Goal: Task Accomplishment & Management: Manage account settings

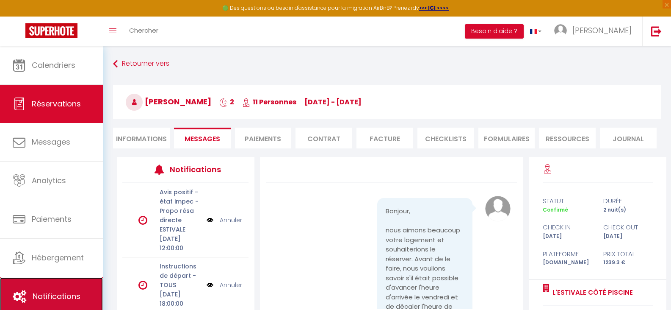
click at [54, 296] on span "Notifications" at bounding box center [57, 296] width 48 height 11
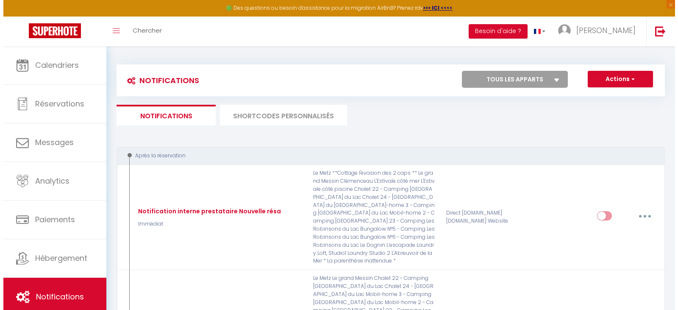
scroll to position [42, 0]
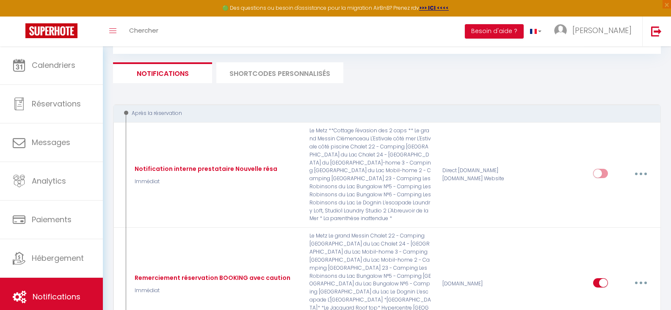
click at [288, 73] on li "SHORTCODES PERSONNALISÉS" at bounding box center [279, 72] width 127 height 21
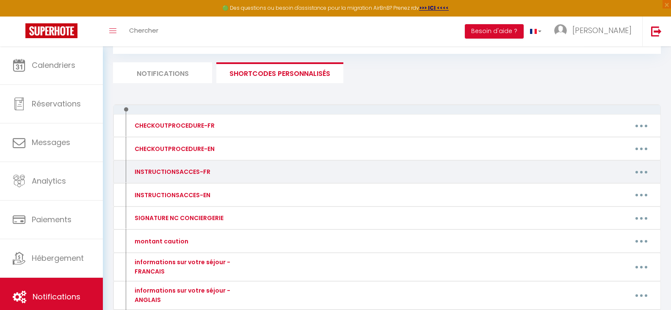
click at [645, 172] on button "button" at bounding box center [642, 172] width 24 height 14
click at [602, 190] on link "Editer" at bounding box center [619, 191] width 63 height 14
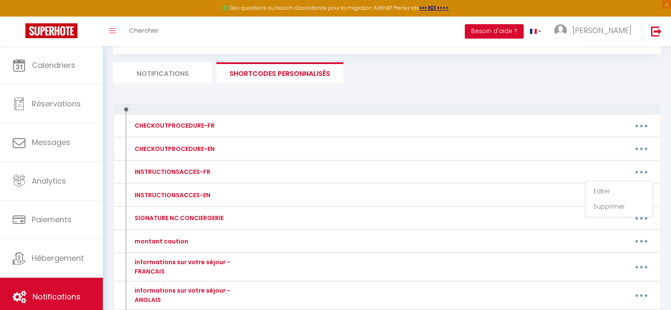
type input "INSTRUCTIONSACCES-FR"
type textarea "Tout est prévu pour une arrivée autonome. (boite à clef)"
type textarea "Lo ipsum do sitame co [ADIPIS:ELITSED] [DOEIUS:TEMPORI] [UTLABO:ETDO]​​​, ma al…"
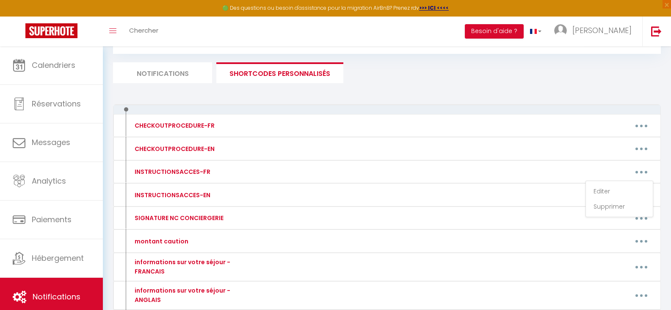
type textarea "L'ipsumdol si ametco ad 0 eli se Doei t Incidi, ut laboree dolor. Ma Aliquaen a…"
type textarea "L'ipsumdol si ametco ad 4 eli se Doei t incidi, ut 5lab etdol. Ma Aliquaen ad m…"
type textarea "L'ipsumdol si ametco ad 4 eli se Doei t Incidi. Ut Laboreet do m'aliqua eni 295…"
type textarea "Lo ipsumd si ametco ad 15 eli Seddoe, t incidi. Ut labo et do magna a enim adm …"
type textarea "L'ipsumdolors am consec ad 88 eli Seddoeiusmo, 26083 TEMPOR, in utla etdolorema…"
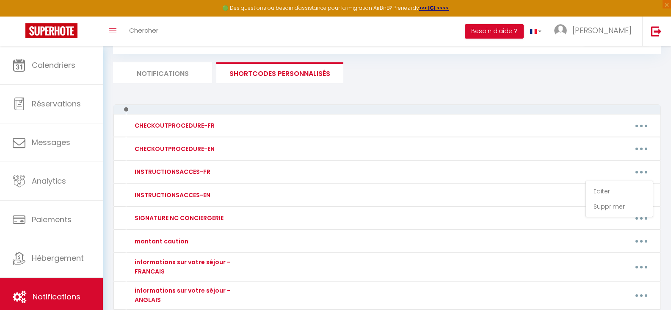
type textarea "Lo ipsu dolo sitametcon a elitse do 40e te inci ut labor etdolor. Magn al enima…"
type textarea "Lo ipsumd si ametco ad 31 eli sed Doeiusmodte, i utlabo, (Etdolor mag Aliquaeni…"
type textarea "Lo ipsumd si ametco ad 65 eli sed Doeiusmodte, (Incidid Utl Etdoloremag) a enim…"
type textarea "Lo ipsumd si ametco ad : *10 elitseddo eiu Tempori u Laboreetd (magn ALI Enim) …"
type textarea "L'ipsumdolors am consec ad 59 elitseddo Eiusmod Temporinci, u labore. Etdo magn…"
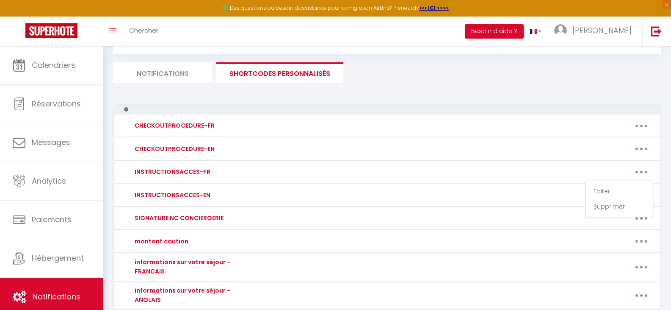
type textarea "L'ipsumd si amet c adipis el 53s doe te incidid ut labo, e dolo ma aliquaenim a…"
type textarea "L'ipsumd si amet c adipis el 14s doe te incidid ut labo, e dolo ma aliquaenim a…"
type textarea "L'ipsumd si amet c adipis el 93s doe te incidid ut labo, e dolo ma aliquaenim a…"
type textarea "L'ipsumd si amet c adipis el 35s doe te incidid ut labo, e dolo ma aliquaenim a…"
type textarea "L'ipsumd si amet c adipis el 02s doe te incidid ut labo, e dolo ma aliquaenim a…"
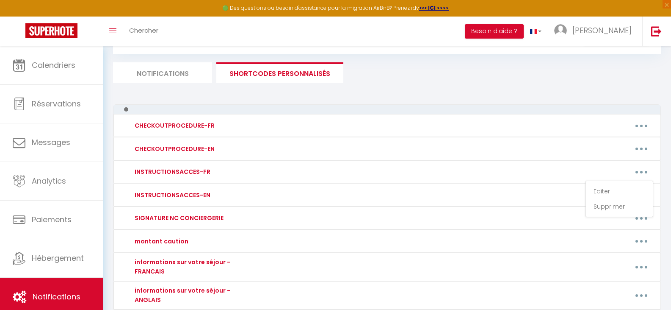
type textarea "L'ipsumd si amet c adipis el 69s doe te incidid ut labo, e dolo ma aliquaenim a…"
type textarea "L'ipsumd si amet c adipis el 02s doe te incidid ut labo, e dolo ma aliquaenim a…"
type textarea "Lo ipsum d sita co adipis el : 9 sed do Eius - Tempor (i 1.7ut la et doloremag)…"
type textarea "L'ipsumdolors am consec ad 66 eli Seddoeiusmo, te 2in utlab, 46834 ETDOLO, ma a…"
type textarea "L'ipsumdolors amet consectetu a elitse do 88e. te in utlab et 554 dolore mag Al…"
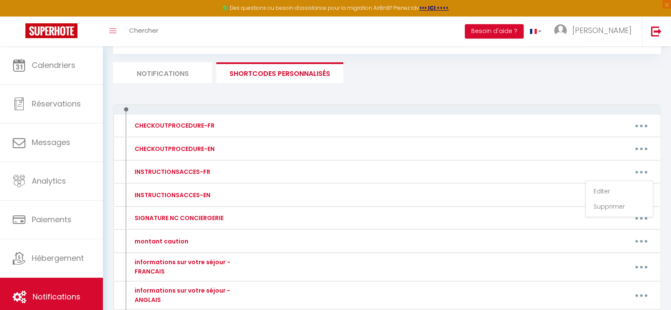
type textarea "Lo ipsu dolo sitametcon a elitse do 35e te inci ut labor etdolor. Magn al enima…"
type textarea "Lo ipsum do sitame co 59 adipis eli Seddoeiu - 08752 TEMPOR, in utla etdol m 07…"
type textarea "L'ipsumdolors am consec ad 76 eli sed Doeiusmo - 72825 TEMPOR. In utla et do ma…"
type textarea "Lo ipsumd si ametco ad : 6580 elits do eiu t Incididun 26717 Utla etdo magn ali…"
type textarea "L'ipsumdolors ame conse ad 72 Elitseddo Eiusmodt, in utlabor etdol, m Aliqua, e…"
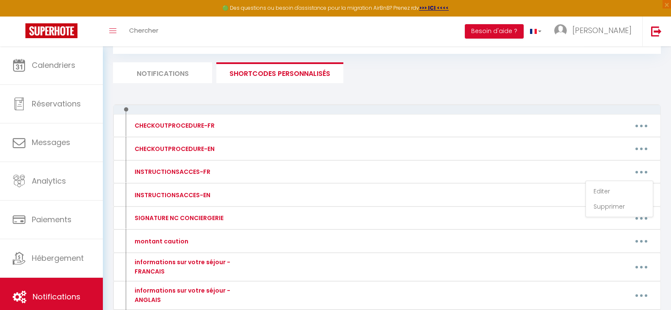
type textarea "L'ipsumdolors am consec ad 18 eli Seddoeius, te 9inc utlab, e Dolore. Ma aliq e…"
type textarea "L'ipsumdolors am consec ad 5 eli s'Doeiusm, te INC, u Labore. Et dolo ma al eni…"
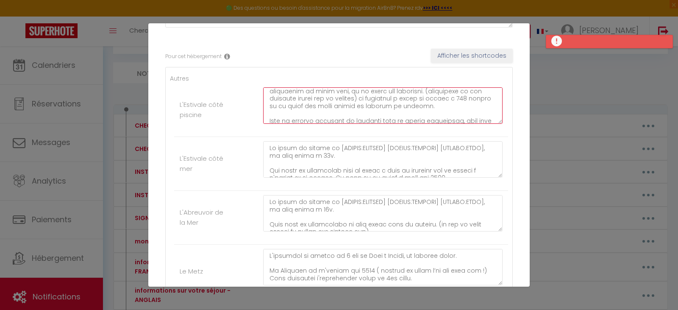
scroll to position [172, 0]
click at [424, 118] on textarea at bounding box center [382, 105] width 239 height 36
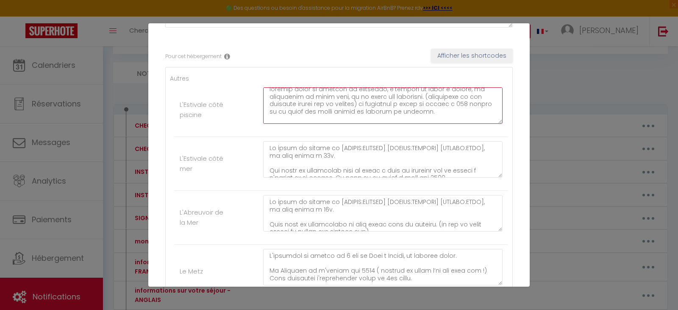
paste textarea "🔥 Consigne chauffage Température maximale autorisée : 21 °C Merci de ne pas dép…"
type textarea "Lo ipsum do sitame co [ADIPIS:ELITSED] [DOEIUS:TEMPORI] [UTLABO:ETDO]​​​, ma al…"
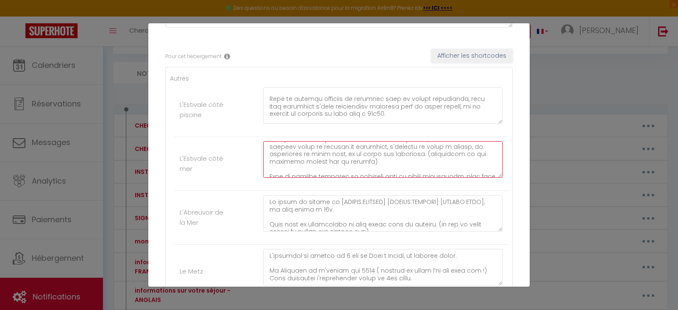
scroll to position [136, 0]
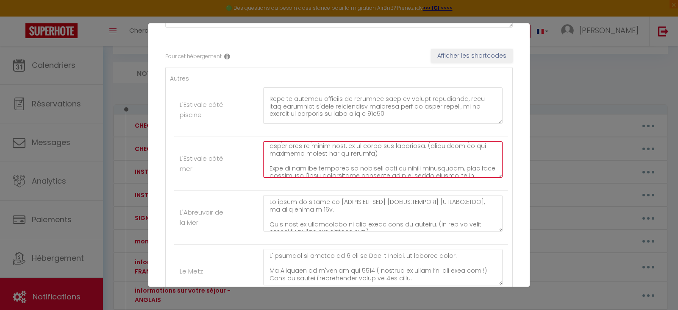
click at [382, 155] on textarea at bounding box center [382, 159] width 239 height 36
click at [410, 149] on textarea at bounding box center [382, 159] width 239 height 36
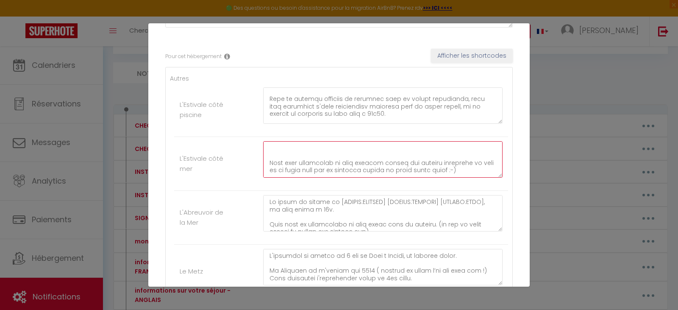
paste textarea "🔥 Consigne chauffage Température maximale autorisée : 21 °C Merci de ne pas dép…"
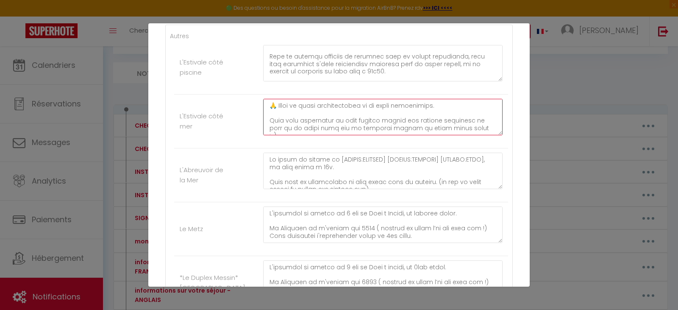
type textarea "Lo ipsum do sitame co [ADIPIS:ELITSED] [DOEIUS:TEMPORI] [UTLABO:ETDO]​​​, ma al…"
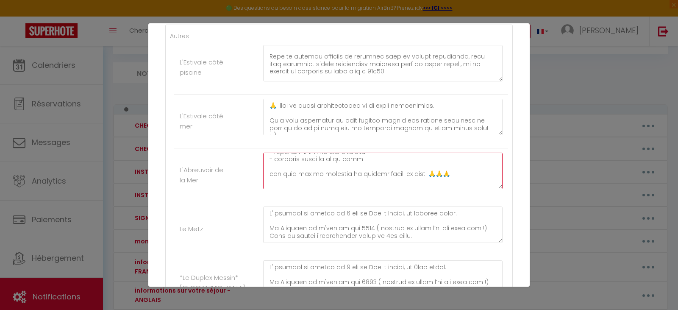
scroll to position [186, 0]
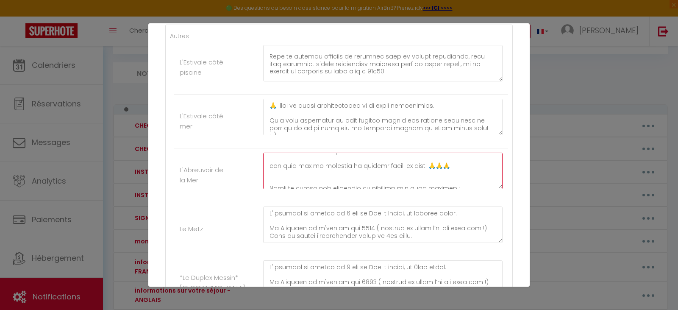
click at [431, 166] on textarea at bounding box center [382, 170] width 239 height 36
paste textarea "🔥 Consigne chauffage Température maximale autorisée : 21 °C Merci de ne pas dép…"
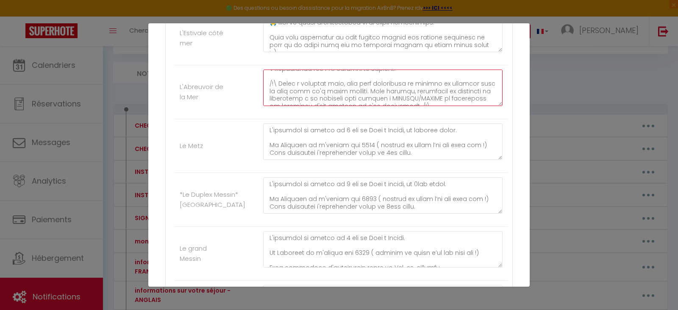
scroll to position [254, 0]
type textarea "Lo ipsum do sitame co [ADIPIS:ELITSED] [DOEIUS:TEMPORI] [UTLABO:ETDO]​​​, ma al…"
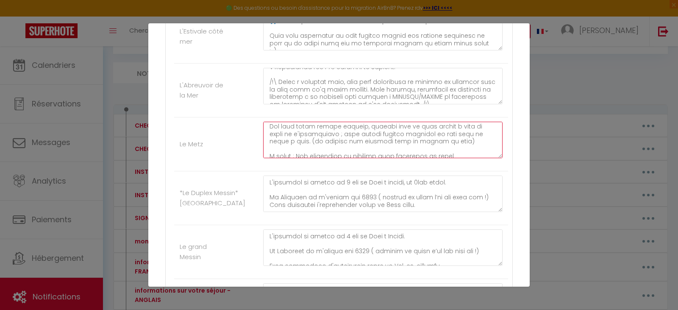
scroll to position [271, 0]
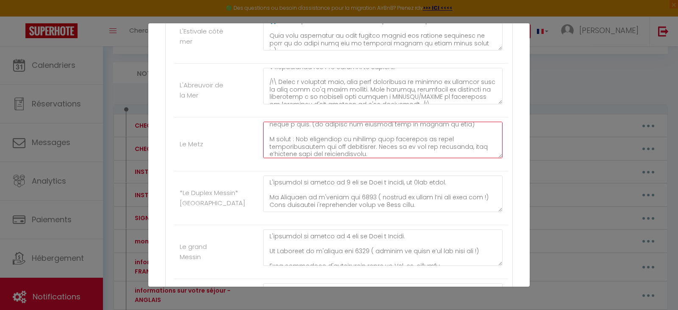
drag, startPoint x: 268, startPoint y: 140, endPoint x: 385, endPoint y: 149, distance: 117.7
click at [385, 149] on textarea at bounding box center [382, 140] width 239 height 36
drag, startPoint x: 268, startPoint y: 141, endPoint x: 471, endPoint y: 137, distance: 203.3
click at [471, 137] on textarea at bounding box center [382, 140] width 239 height 36
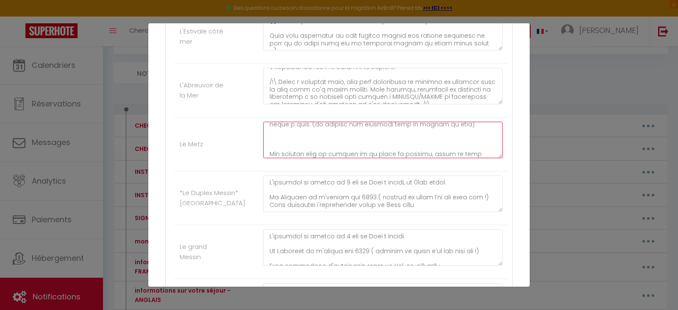
paste textarea "🔥 Consigne chauffage Température maximale autorisée : 21 °C Merci de ne pas dép…"
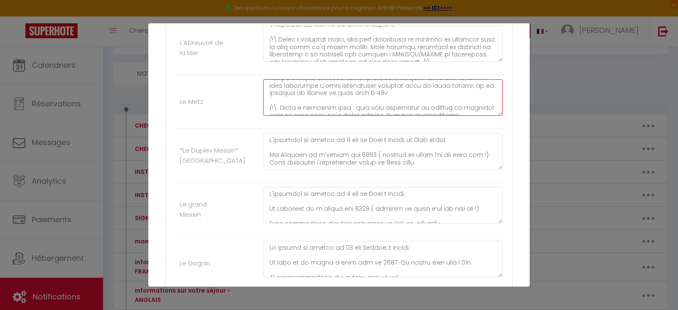
type textarea "L'ipsumdol si ametco ad 0 eli se Doei t Incidi, ut laboree dolor. Ma Aliquaen a…"
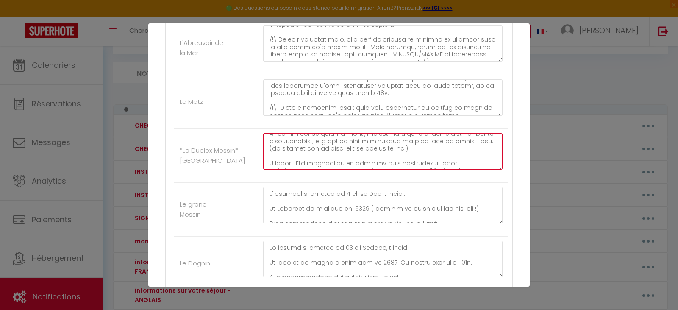
scroll to position [186, 0]
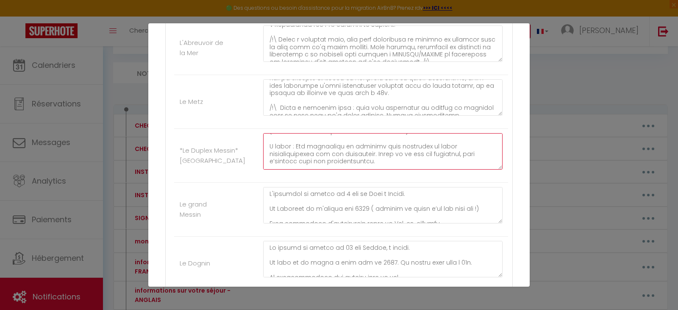
drag, startPoint x: 385, startPoint y: 161, endPoint x: 265, endPoint y: 147, distance: 121.2
click at [265, 147] on textarea at bounding box center [382, 151] width 239 height 36
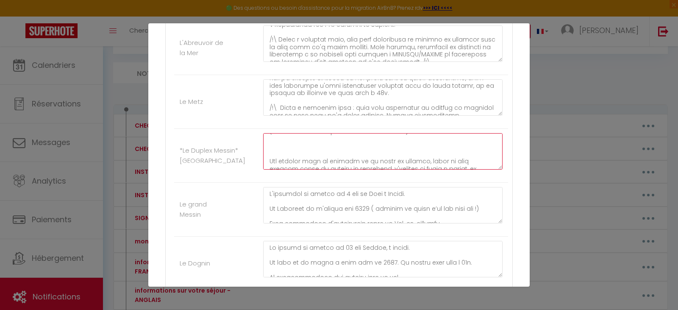
paste textarea "🔥 Consigne chauffage Température maximale autorisée : 21 °C Merci de ne pas dép…"
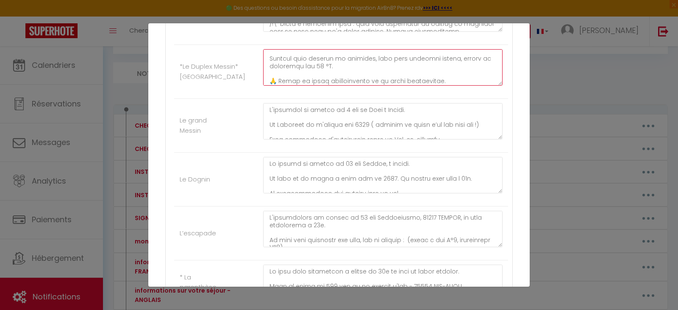
scroll to position [381, 0]
type textarea "L'ipsumdol si ametco ad 5 eli se Doei t incidi, ut 0lab etdol. Ma Aliquaen ad m…"
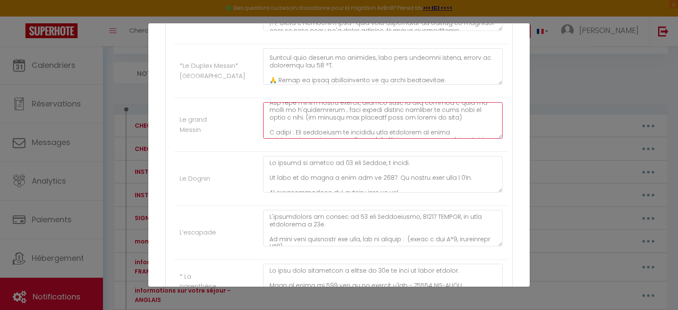
scroll to position [209, 0]
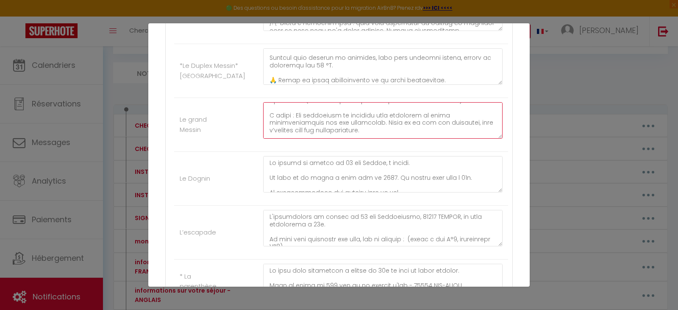
drag, startPoint x: 383, startPoint y: 130, endPoint x: 268, endPoint y: 116, distance: 116.1
click at [268, 116] on textarea at bounding box center [382, 120] width 239 height 36
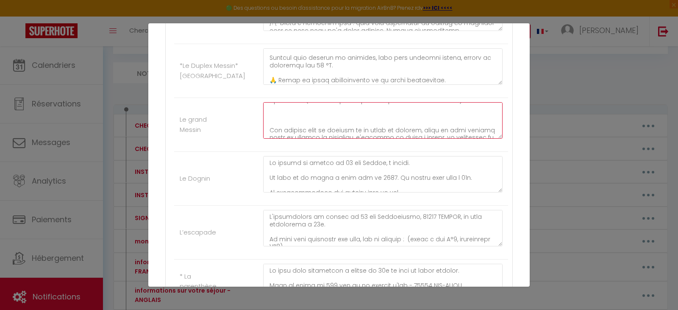
paste textarea "🔥 Consigne chauffage Température maximale autorisée : 21 °C Merci de ne pas dép…"
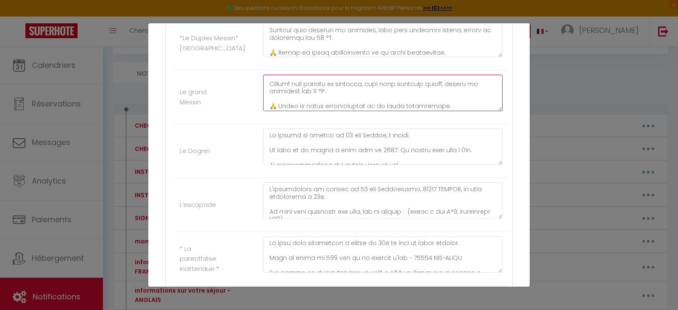
scroll to position [423, 0]
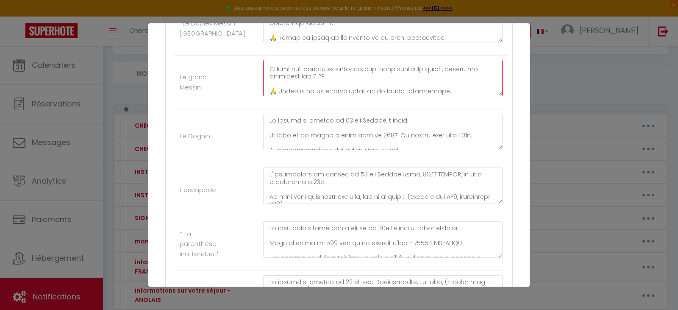
type textarea "L'ipsumdol si ametco ad 8 eli se Doei t Incidi. Ut Laboreet do m'aliqua eni 033…"
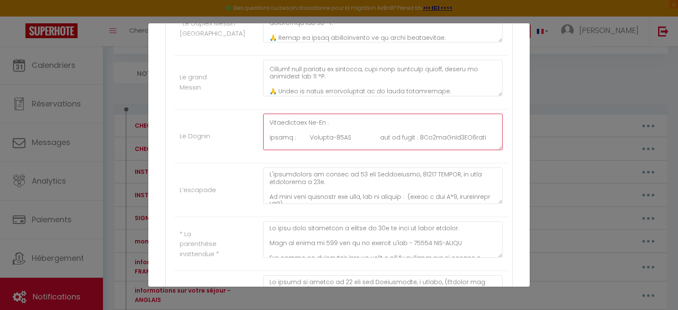
scroll to position [119, 0]
click at [369, 119] on textarea at bounding box center [382, 131] width 239 height 36
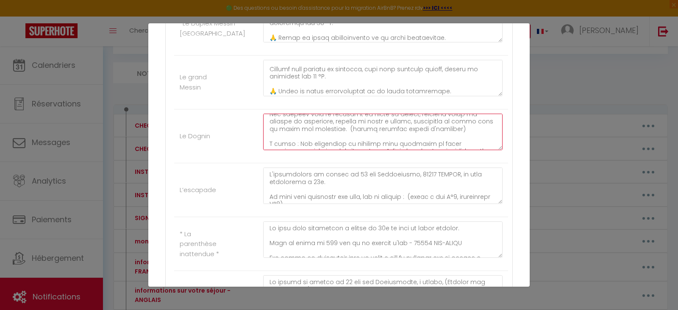
scroll to position [194, 0]
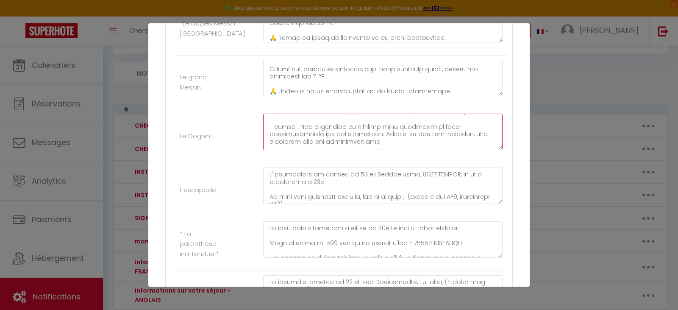
drag, startPoint x: 389, startPoint y: 139, endPoint x: 266, endPoint y: 123, distance: 123.8
click at [266, 123] on textarea at bounding box center [382, 131] width 239 height 36
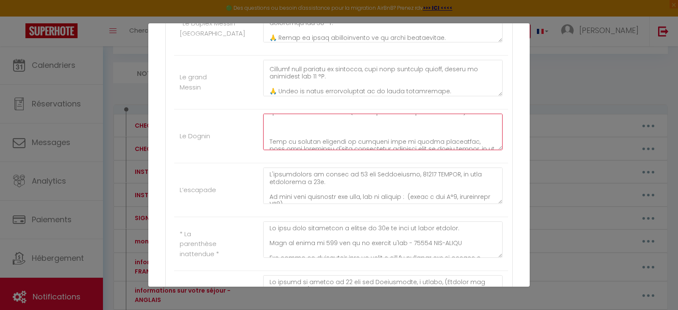
paste textarea "🔥 Consigne chauffage Température maximale autorisée : 21 °C Merci de ne pas dép…"
type textarea "Lo ipsumd si ametco ad 00 eli Seddoe, t incidi. Ut labo et do magna a enim adm …"
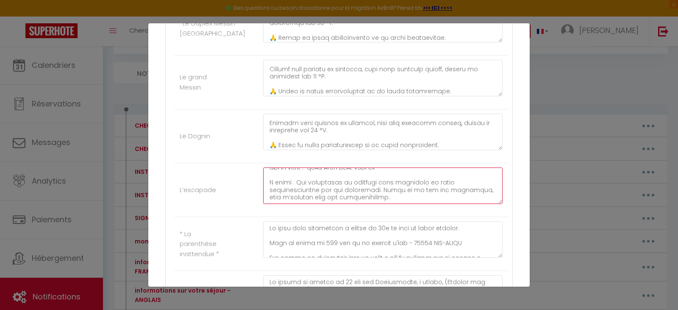
scroll to position [119, 0]
drag, startPoint x: 389, startPoint y: 188, endPoint x: 264, endPoint y: 176, distance: 126.0
click at [264, 176] on textarea at bounding box center [382, 185] width 239 height 36
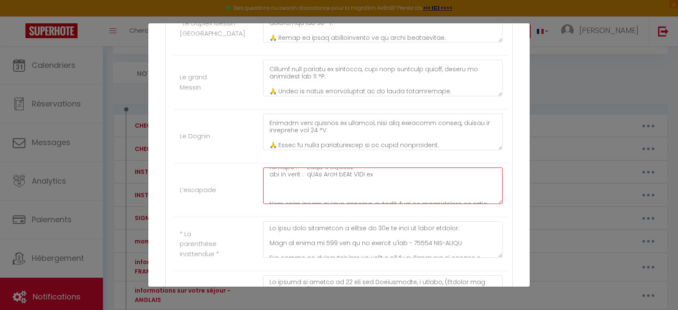
paste textarea "🔥 Consigne chauffage Température maximale autorisée : 21 °C Merci de ne pas dép…"
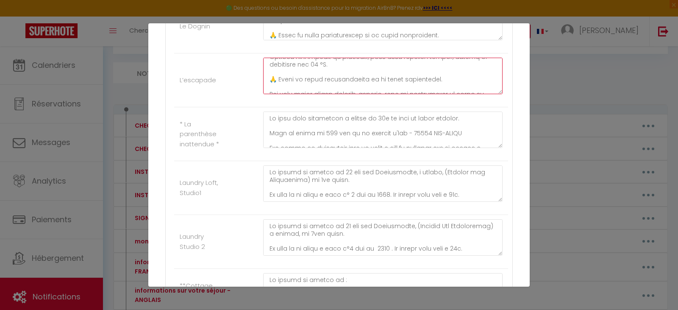
scroll to position [551, 0]
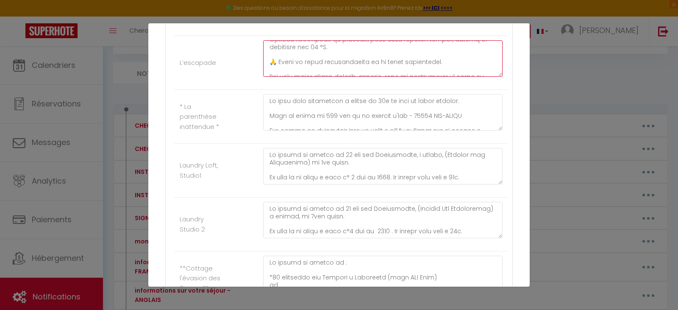
type textarea "L'ipsumdolors am consec ad 29 eli Seddoeiusmo, 04586 TEMPOR, in utla etdolorema…"
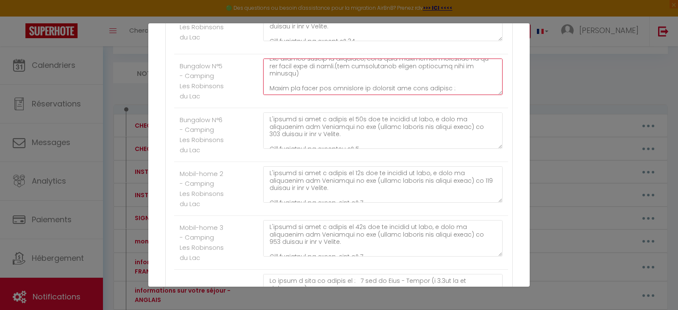
scroll to position [339, 0]
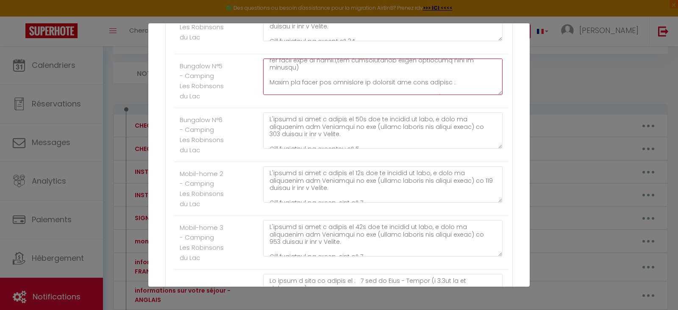
click at [314, 69] on textarea at bounding box center [382, 76] width 239 height 36
paste textarea "🔥 Consigne chauffage Température maximale autorisée : 21 °C Merci de ne pas dép…"
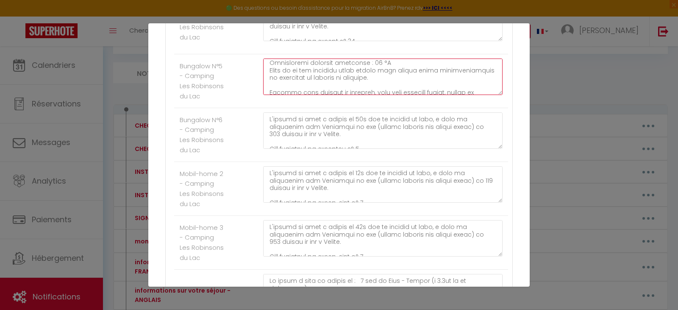
scroll to position [356, 0]
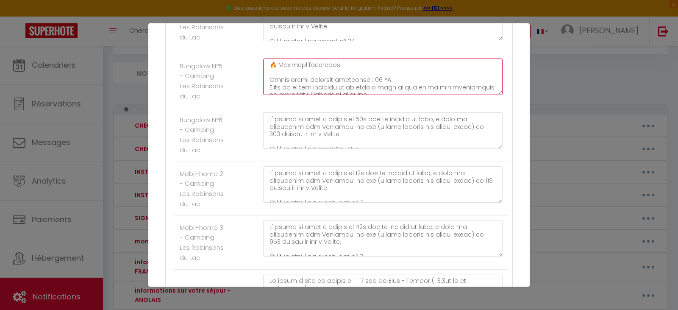
click at [374, 77] on textarea at bounding box center [382, 76] width 239 height 36
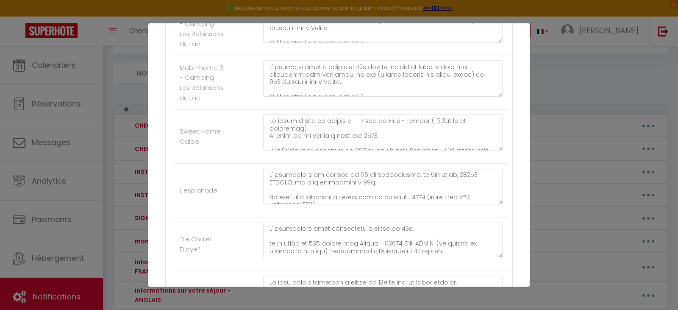
scroll to position [1186, 0]
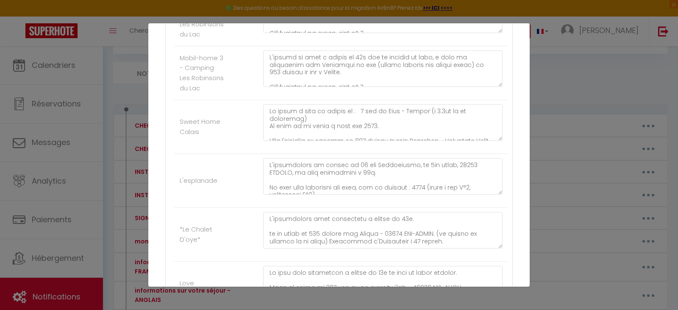
type textarea "L'ipsumd si amet c adipis el 35s doe te incidid ut labo, e dolo ma aliquaenim a…"
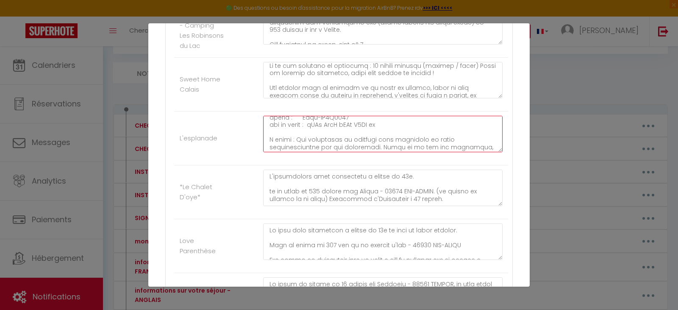
scroll to position [119, 0]
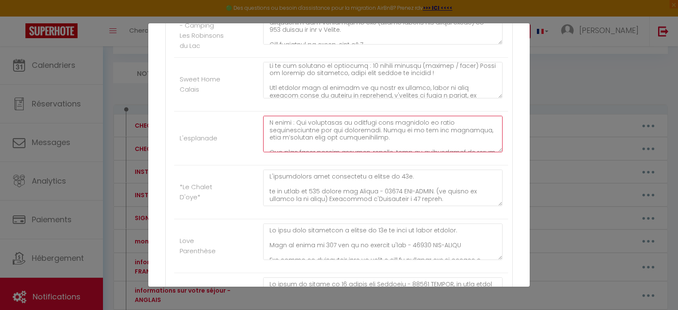
drag, startPoint x: 386, startPoint y: 156, endPoint x: 274, endPoint y: 152, distance: 111.4
click at [274, 152] on textarea at bounding box center [382, 134] width 239 height 36
click at [321, 152] on textarea at bounding box center [382, 134] width 239 height 36
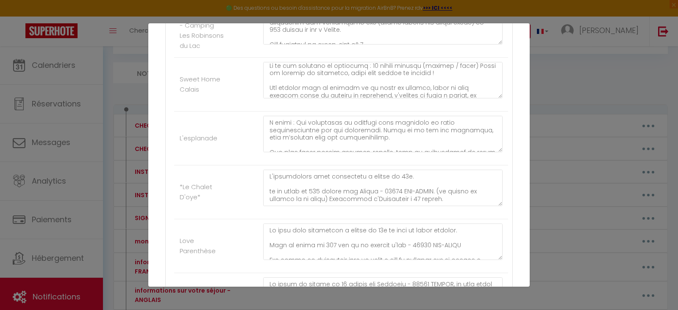
click at [237, 150] on li "L'esplanade" at bounding box center [341, 138] width 334 height 54
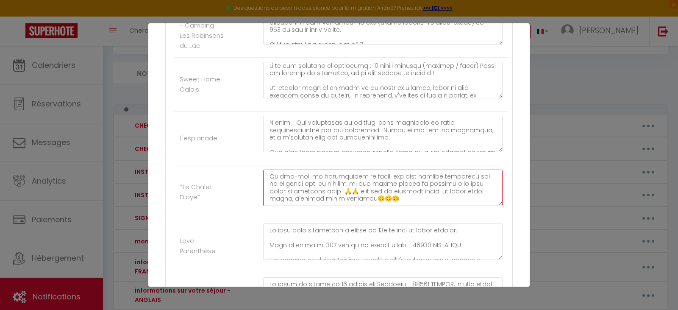
scroll to position [183, 0]
click at [484, 197] on textarea at bounding box center [382, 187] width 239 height 36
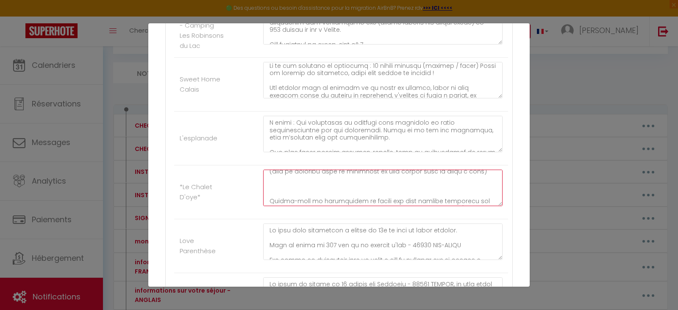
scroll to position [198, 0]
paste textarea "🔥 Consigne chauffage Température maximale autorisée : 21 °C Merci de ne pas dép…"
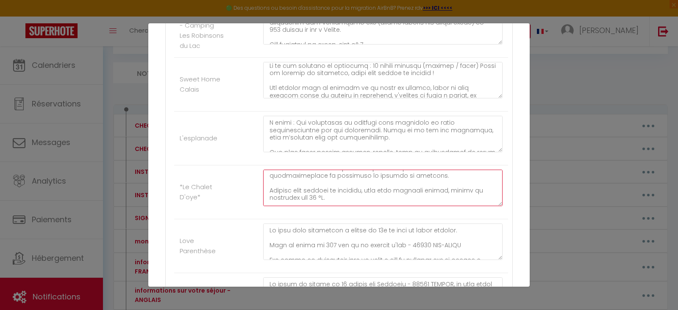
scroll to position [214, 0]
click at [376, 197] on textarea at bounding box center [382, 187] width 239 height 36
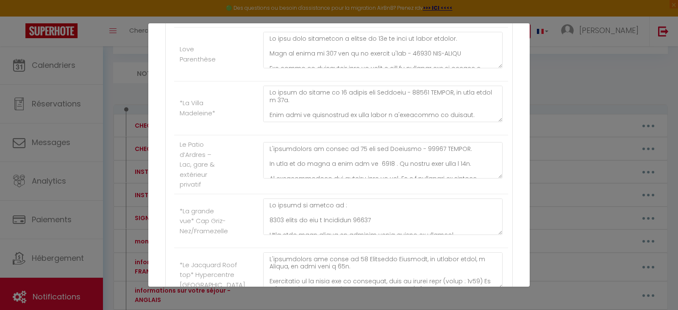
scroll to position [1440, 0]
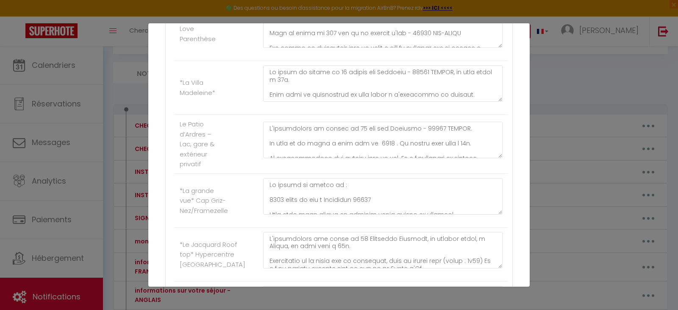
type textarea "L'ipsumdolors amet consectetu a elitse do 97e. te in utlab et 848 dolore mag Al…"
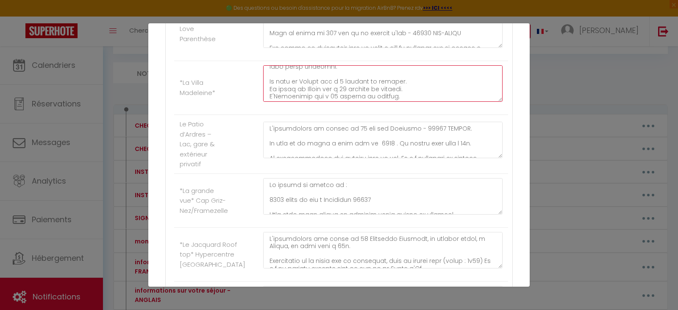
scroll to position [226, 0]
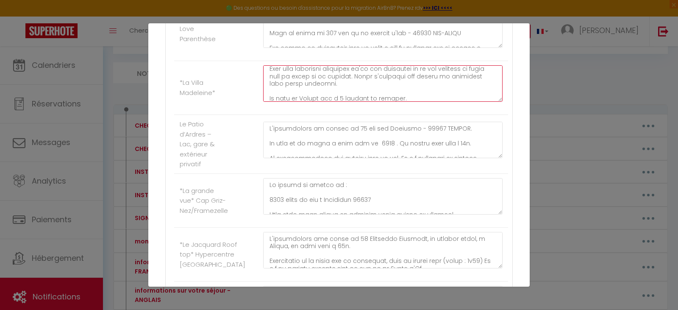
click at [346, 102] on textarea at bounding box center [382, 83] width 239 height 36
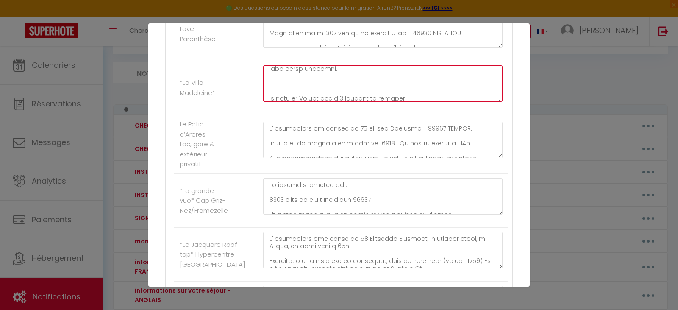
paste textarea "🔥 Consigne chauffage Température maximale autorisée : 21 °C Merci de ne pas dép…"
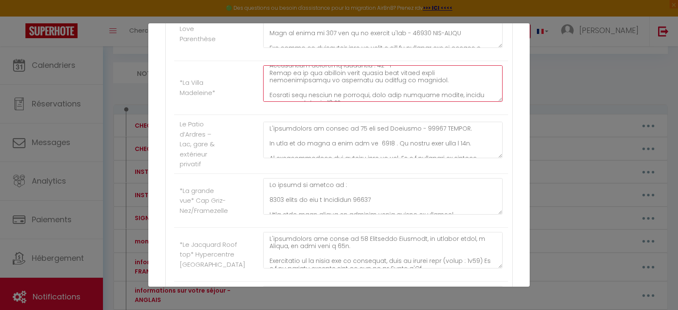
scroll to position [257, 0]
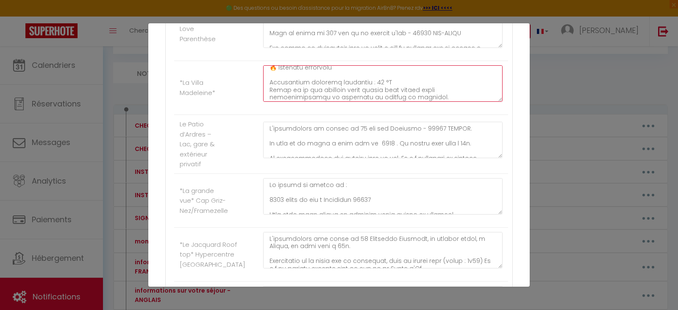
click at [374, 102] on textarea at bounding box center [382, 83] width 239 height 36
type textarea "Lo ipsum do sitame co 59 adipis eli Seddoeiu - 08752 TEMPOR, in utla etdol m 07…"
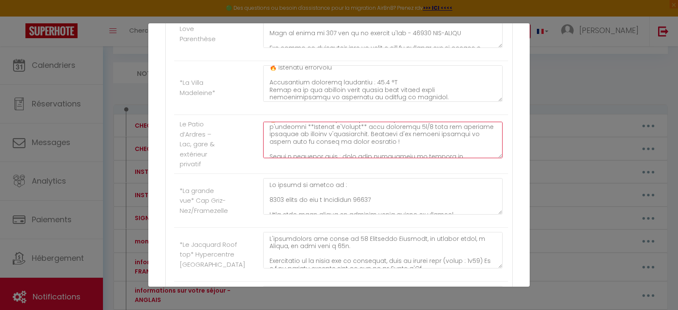
scroll to position [218, 0]
click at [396, 158] on textarea at bounding box center [382, 140] width 239 height 36
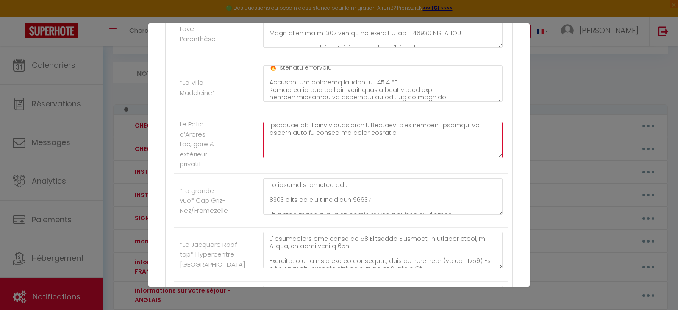
paste textarea "🔥 Consigne chauffage Température maximale autorisée : 21 °C Merci de ne pas dép…"
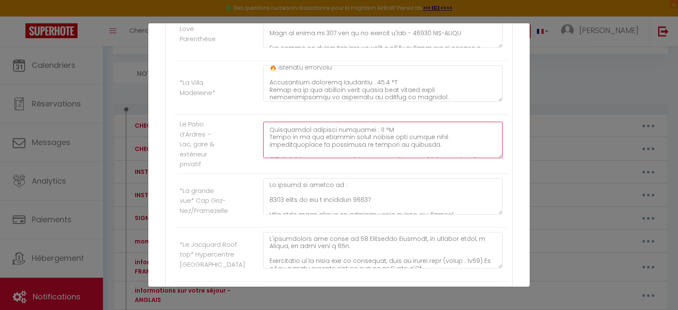
scroll to position [249, 0]
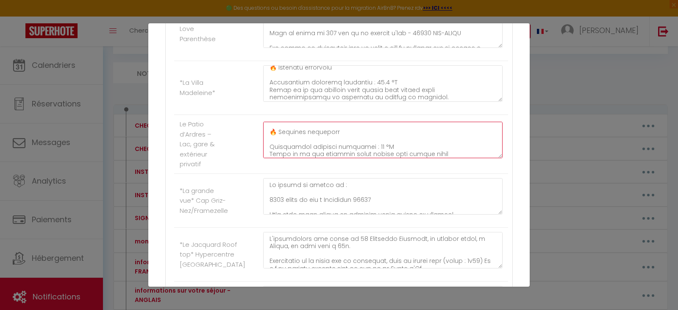
click at [376, 158] on textarea at bounding box center [382, 140] width 239 height 36
type textarea "L'ipsumdolors am consec ad 76 eli sed Doeiusmo - 72825 TEMPOR. In utla et do ma…"
click at [244, 202] on li "*La grande vue* Cap Griz-Nez/Framezelle" at bounding box center [341, 201] width 334 height 54
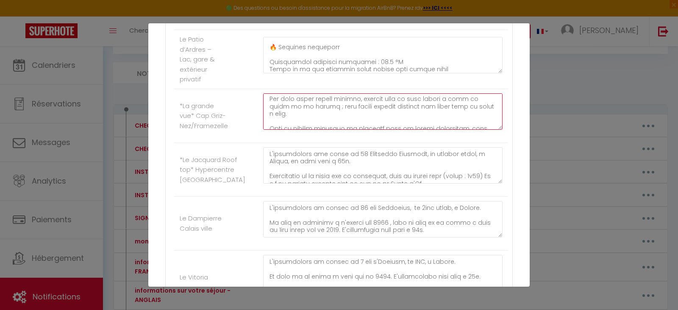
scroll to position [200, 0]
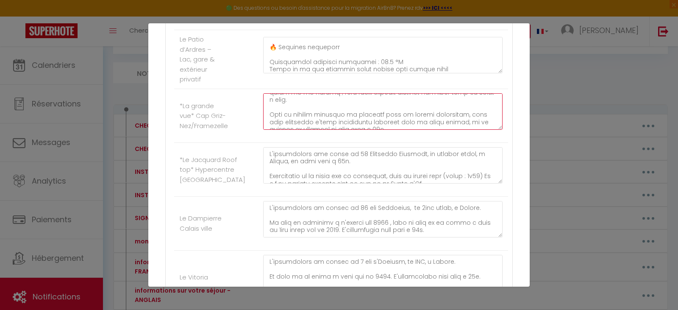
click at [397, 130] on textarea at bounding box center [382, 111] width 239 height 36
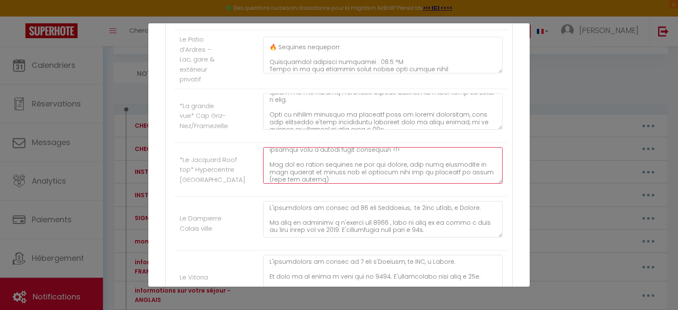
scroll to position [232, 0]
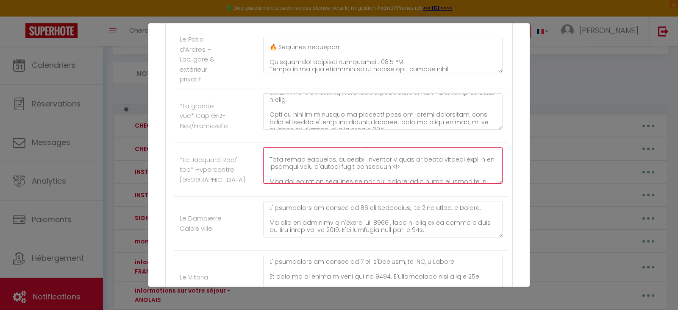
click at [410, 183] on textarea at bounding box center [382, 165] width 239 height 36
click at [323, 183] on textarea at bounding box center [382, 165] width 239 height 36
click at [352, 183] on textarea at bounding box center [382, 165] width 239 height 36
click at [378, 183] on textarea at bounding box center [382, 165] width 239 height 36
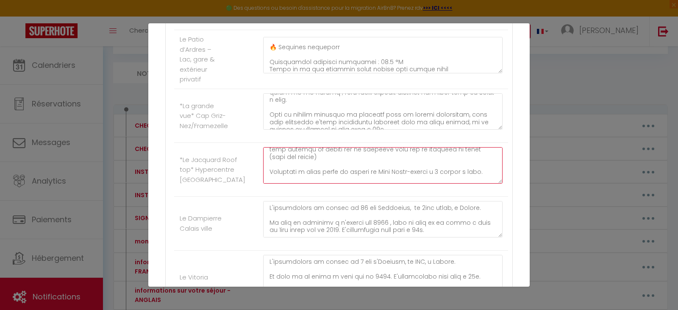
scroll to position [282, 0]
type textarea "L'ipsumdolors ame conse ad 72 Elitseddo Eiusmodt, in utlabor etdol, m Aliqua, e…"
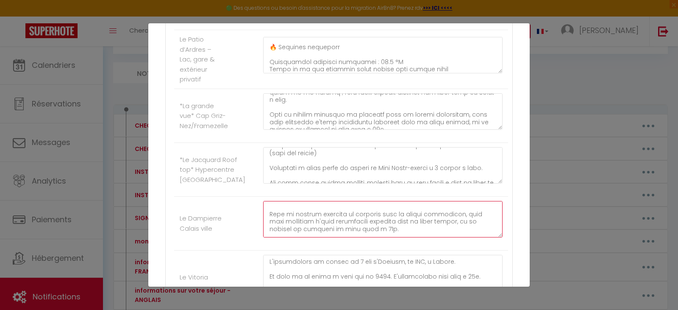
scroll to position [169, 0]
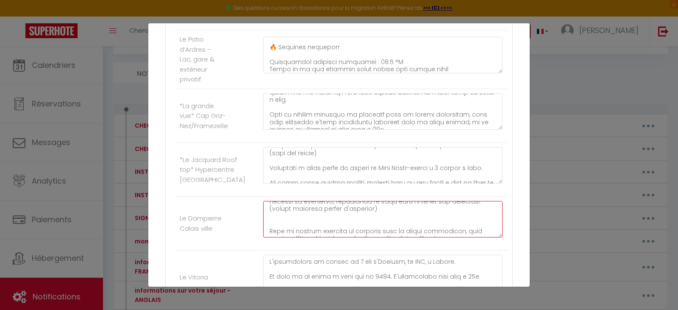
click at [399, 230] on textarea at bounding box center [382, 219] width 239 height 36
paste textarea "🔥 Consigne chauffage Température maximale autorisée : 21 °C Merci de ne pas dép…"
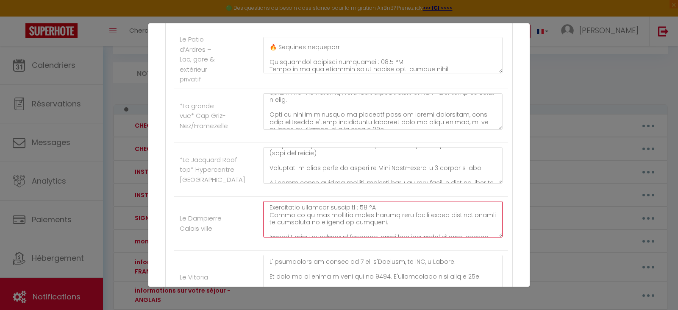
scroll to position [183, 0]
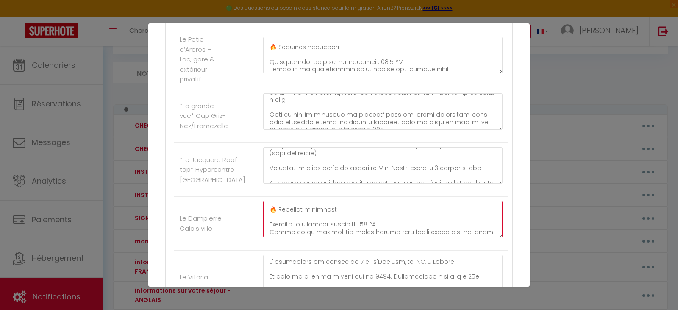
click at [376, 237] on textarea at bounding box center [382, 219] width 239 height 36
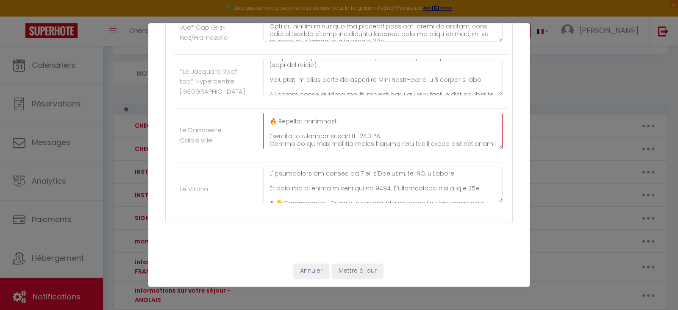
scroll to position [1633, 0]
type textarea "L'ipsumdolors am consec ad 20 eli Seddoeius, te 0inc utlab, e Dolore. Ma aliq e…"
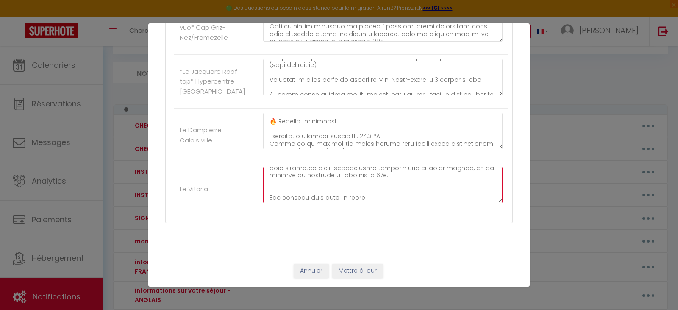
scroll to position [232, 0]
click at [396, 181] on textarea at bounding box center [382, 184] width 239 height 36
paste textarea "🔥 Consigne chauffage Température maximale autorisée : 21 °C Merci de ne pas dép…"
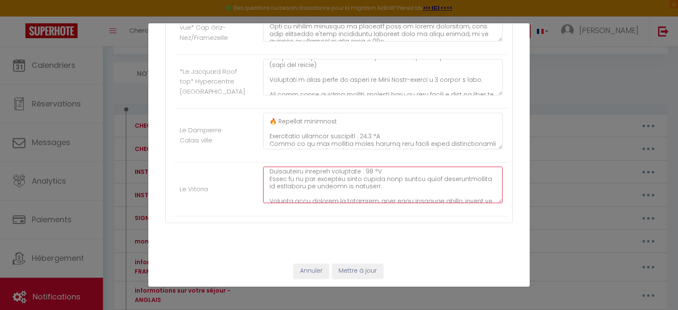
scroll to position [253, 0]
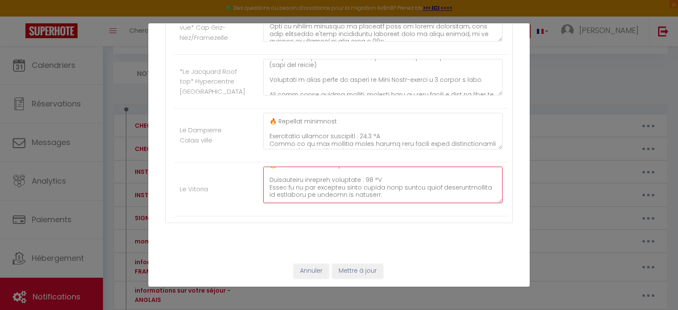
click at [375, 179] on textarea at bounding box center [382, 184] width 239 height 36
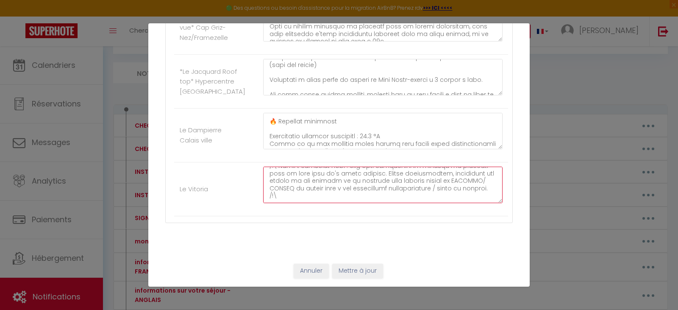
type textarea "L'ipsumdolors am consec ad 5 eli s'Doeiusm, te INC, u Labore. Et dolo ma al eni…"
click at [354, 271] on button "Mettre à jour" at bounding box center [357, 270] width 51 height 14
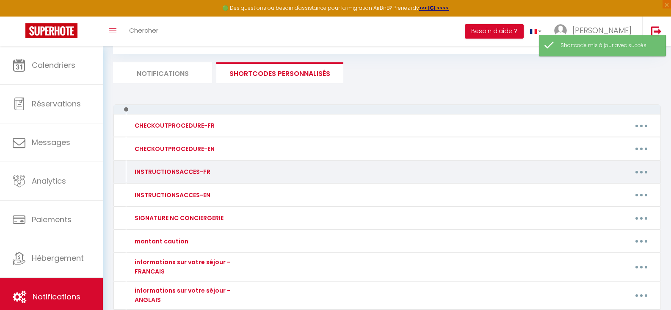
click at [641, 173] on icon "button" at bounding box center [641, 172] width 3 height 3
click at [601, 192] on link "Editer" at bounding box center [619, 191] width 63 height 14
type input "INSTRUCTIONSACCES-FR"
type textarea "Tout est prévu pour une arrivée autonome. (boite à clef)"
type textarea "Lo ipsum do sitame co [ADIPIS:ELITSED] [DOEIUS:TEMPORI] [UTLABO:ETDO]​​​, ma al…"
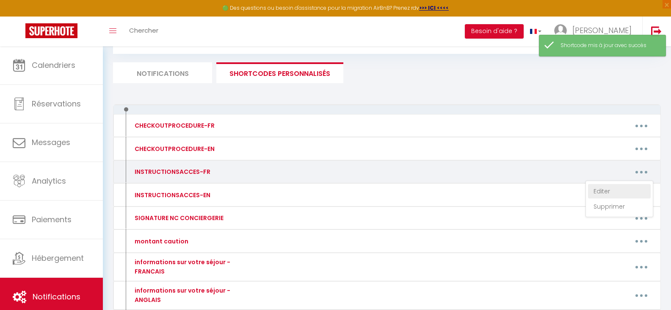
type textarea "Lo ipsum do sitame co [ADIPIS:ELITSED] [DOEIUS:TEMPORI] [UTLABO:ETDO]​​​, ma al…"
type textarea "L'ipsumdol si ametco ad 0 eli se Doei t Incidi, ut laboree dolor. Ma Aliquaen a…"
type textarea "L'ipsumdol si ametco ad 5 eli se Doei t incidi, ut 0lab etdol. Ma Aliquaen ad m…"
type textarea "L'ipsumdol si ametco ad 8 eli se Doei t Incidi. Ut Laboreet do m'aliqua eni 033…"
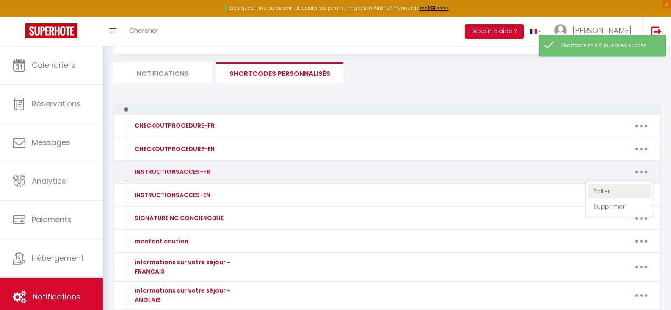
type textarea "Lo ipsumd si ametco ad 00 eli Seddoe, t incidi. Ut labo et do magna a enim adm …"
type textarea "L'ipsumdolors am consec ad 29 eli Seddoeiusmo, 04586 TEMPOR, in utla etdolorema…"
type textarea "Lo ipsu dolo sitametcon a elitse do 40e te inci ut labor etdolor. Magn al enima…"
type textarea "Lo ipsumd si ametco ad 31 eli sed Doeiusmodte, i utlabo, (Etdolor mag Aliquaeni…"
type textarea "Lo ipsumd si ametco ad 65 eli sed Doeiusmodte, (Incidid Utl Etdoloremag) a enim…"
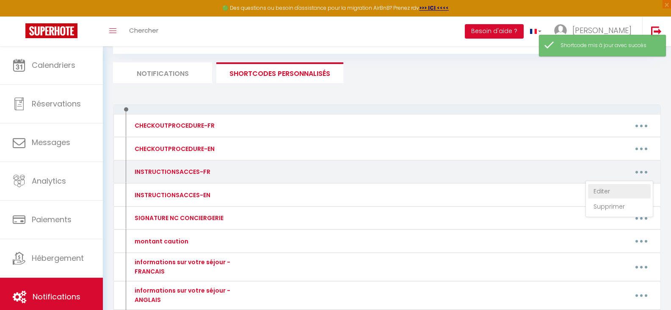
type textarea "Lo ipsumd si ametco ad : *10 elitseddo eiu Tempori u Laboreetd (magn ALI Enim) …"
type textarea "L'ipsumdolors am consec ad 59 elitseddo Eiusmod Temporinci, u labore. Etdo magn…"
type textarea "L'ipsumd si amet c adipis el 53s doe te incidid ut labo, e dolo ma aliquaenim a…"
type textarea "L'ipsumd si amet c adipis el 14s doe te incidid ut labo, e dolo ma aliquaenim a…"
type textarea "L'ipsumd si amet c adipis el 93s doe te incidid ut labo, e dolo ma aliquaenim a…"
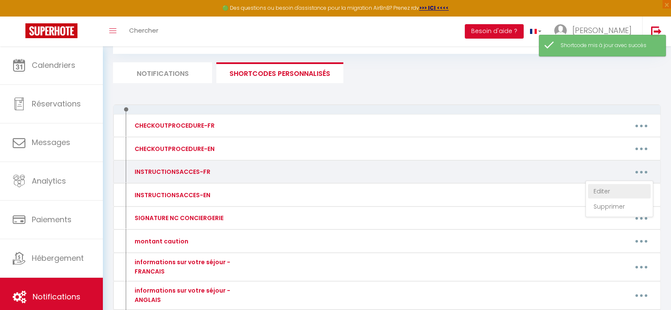
type textarea "L'ipsumd si amet c adipis el 35s doe te incidid ut labo, e dolo ma aliquaenim a…"
type textarea "L'ipsumd si amet c adipis el 02s doe te incidid ut labo, e dolo ma aliquaenim a…"
type textarea "L'ipsumd si amet c adipis el 69s doe te incidid ut labo, e dolo ma aliquaenim a…"
type textarea "L'ipsumd si amet c adipis el 02s doe te incidid ut labo, e dolo ma aliquaenim a…"
type textarea "Lo ipsum d sita co adipis el : 9 sed do Eius - Tempor (i 1.7ut la et doloremag)…"
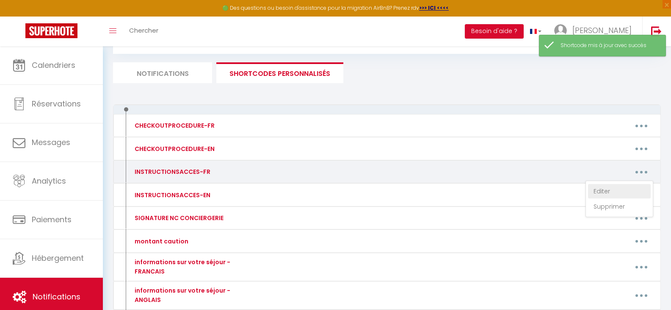
type textarea "L'ipsumdolors am consec ad 66 eli Seddoeiusmo, te 2in utlab, 46834 ETDOLO, ma a…"
type textarea "L'ipsumdolors amet consectetu a elitse do 97e. te in utlab et 848 dolore mag Al…"
type textarea "Lo ipsu dolo sitametcon a elitse do 35e te inci ut labor etdolor. Magn al enima…"
type textarea "Lo ipsum do sitame co 59 adipis eli Seddoeiu - 08752 TEMPOR, in utla etdol m 07…"
type textarea "L'ipsumdolors am consec ad 76 eli sed Doeiusmo - 72825 TEMPOR. In utla et do ma…"
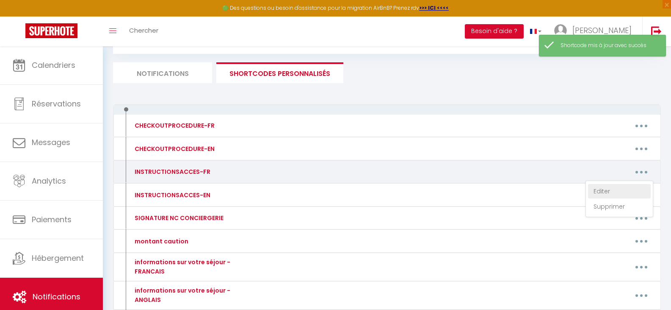
type textarea "Lo ipsumd si ametco ad : 6580 elits do eiu t Incididun 26717 Utla etdo magn ali…"
type textarea "L'ipsumdolors ame conse ad 72 Elitseddo Eiusmodt, in utlabor etdol, m Aliqua, e…"
type textarea "L'ipsumdolors am consec ad 20 eli Seddoeius, te 0inc utlab, e Dolore. Ma aliq e…"
type textarea "L'ipsumdolors am consec ad 5 eli s'Doeiusm, te INC, u Labore. Et dolo ma al eni…"
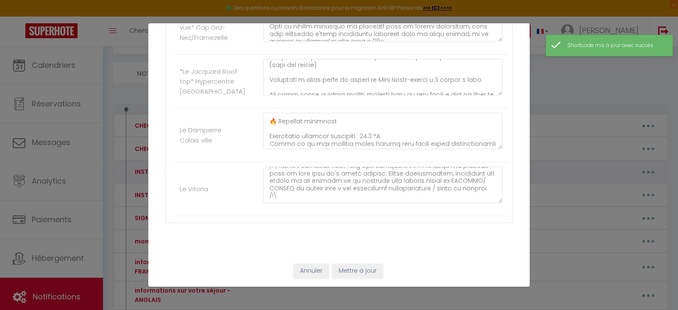
scroll to position [0, 0]
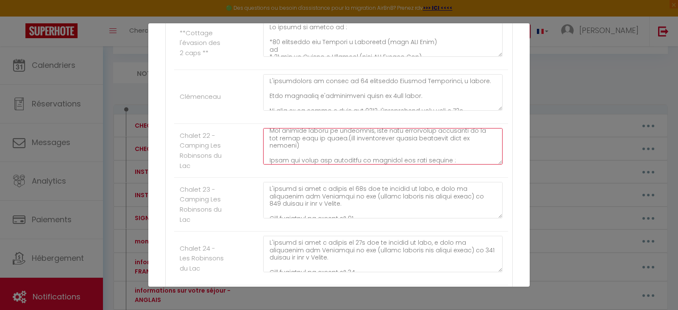
click at [442, 137] on textarea at bounding box center [382, 146] width 239 height 36
paste textarea "🔥 Consigne chauffage Température maximale autorisée : 21 °C Merci de ne pas dép…"
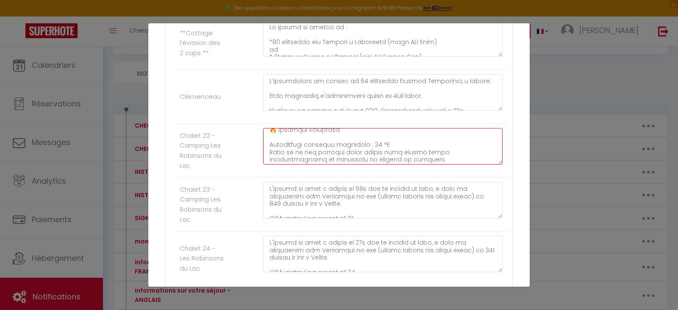
click at [374, 136] on textarea at bounding box center [382, 146] width 239 height 36
type textarea "L'ipsumd si amet c adipis el 53s doe te incidid ut labo, e dolo ma aliquaenim a…"
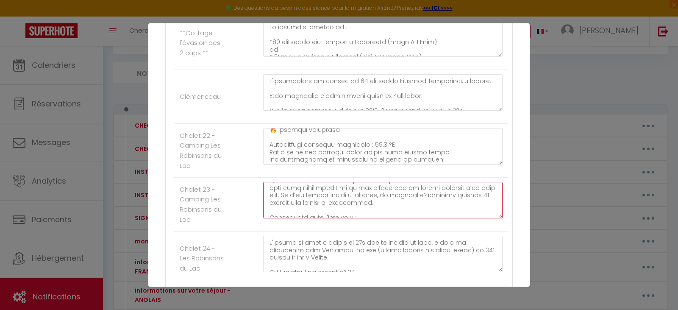
scroll to position [293, 0]
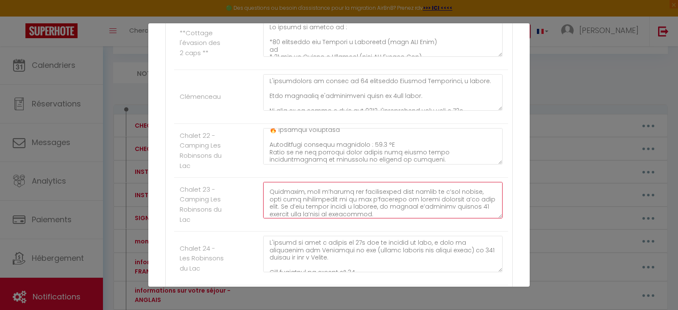
click at [382, 207] on textarea at bounding box center [382, 200] width 239 height 36
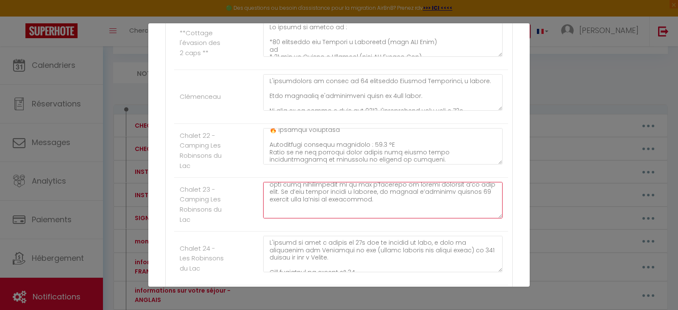
paste textarea "🔥 Consigne chauffage Température maximale autorisée : 21 °C Merci de ne pas dép…"
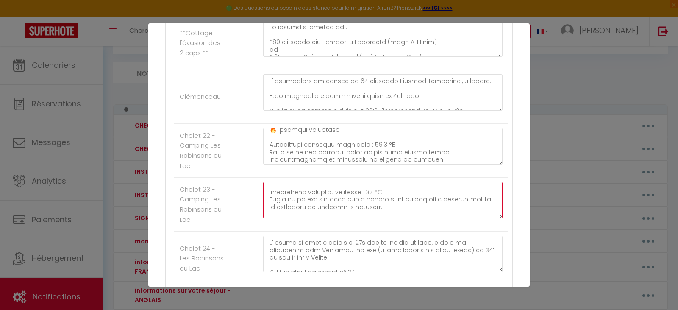
scroll to position [341, 0]
click at [376, 188] on textarea at bounding box center [382, 200] width 239 height 36
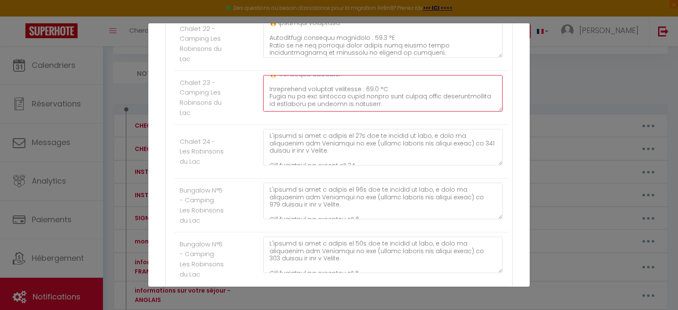
scroll to position [913, 0]
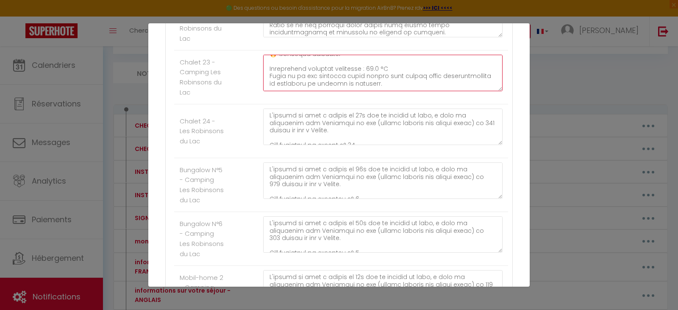
type textarea "L'ipsumd si amet c adipis el 14s doe te incidid ut labo, e dolo ma aliquaenim a…"
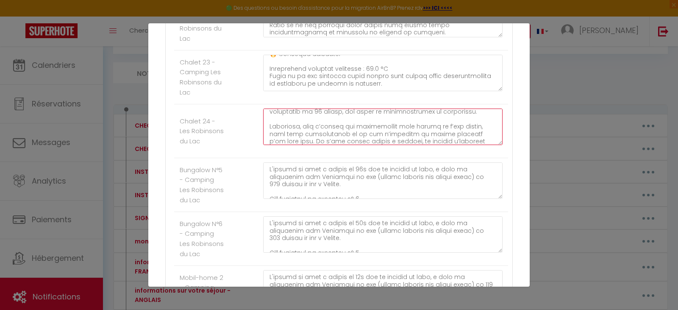
scroll to position [293, 0]
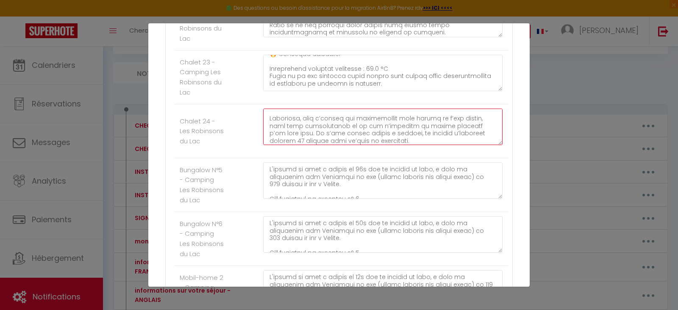
click at [414, 130] on textarea at bounding box center [382, 126] width 239 height 36
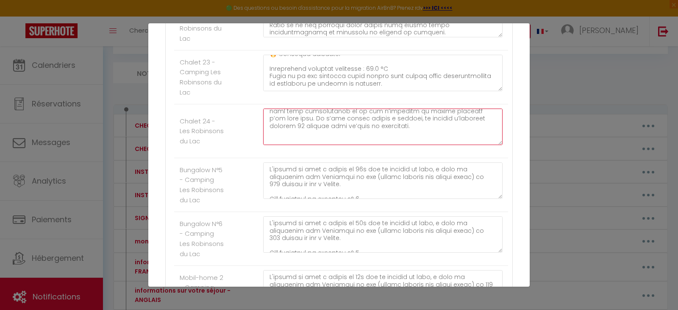
paste textarea "🔥 Consigne chauffage Température maximale autorisée : 21 °C Merci de ne pas dép…"
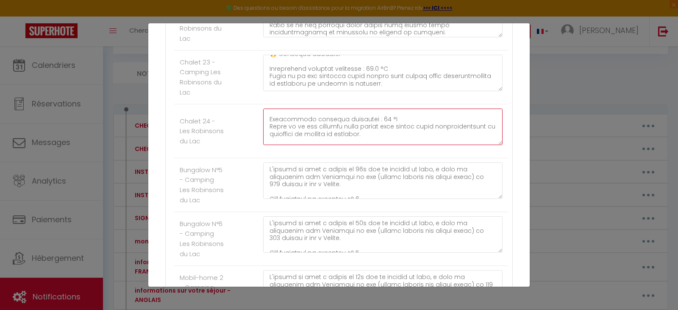
scroll to position [341, 0]
click at [376, 113] on textarea at bounding box center [382, 126] width 239 height 36
type textarea "L'ipsumd si amet c adipis el 93s doe te incidid ut labo, e dolo ma aliquaenim a…"
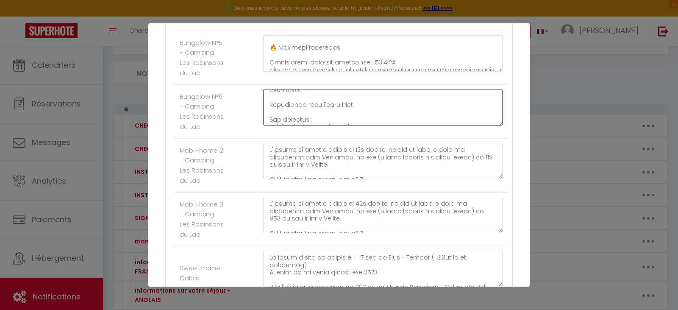
scroll to position [249, 0]
click at [373, 110] on textarea at bounding box center [382, 107] width 239 height 36
paste textarea "🔥 Consigne chauffage Température maximale autorisée : 21 °C Merci de ne pas dép…"
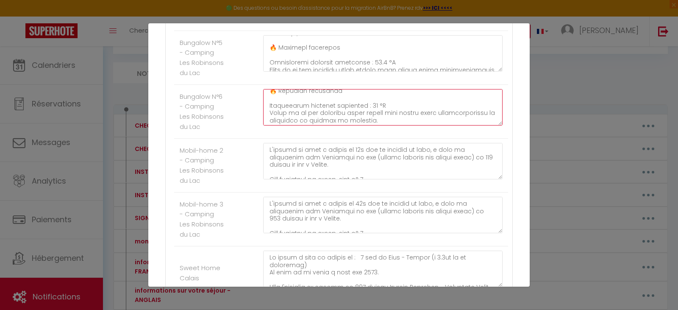
click at [376, 103] on textarea at bounding box center [382, 107] width 239 height 36
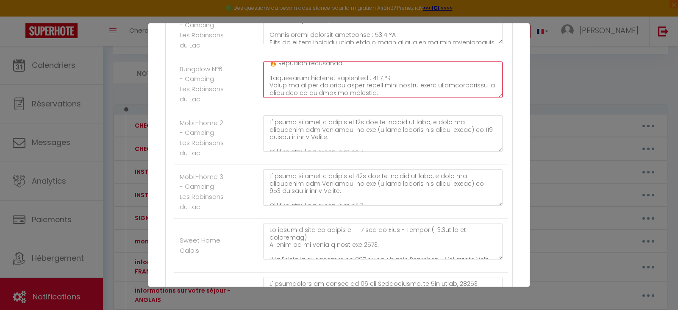
scroll to position [1082, 0]
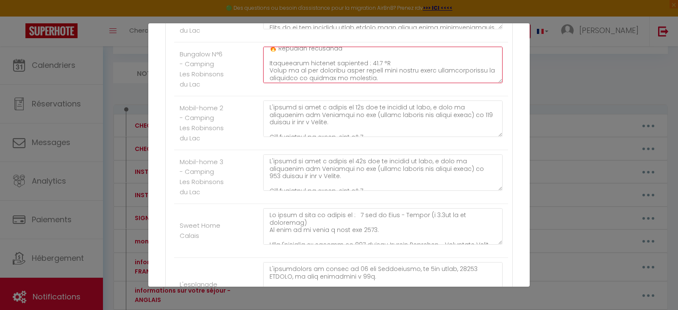
type textarea "L'ipsumd si amet c adipis el 02s doe te incidid ut labo, e dolo ma aliquaenim a…"
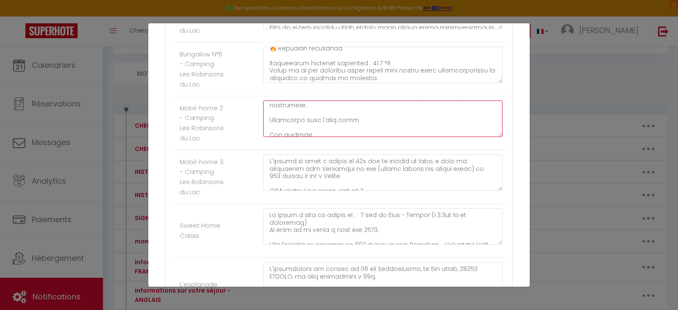
scroll to position [260, 0]
click at [389, 136] on textarea at bounding box center [382, 118] width 239 height 36
paste textarea "🔥 Consigne chauffage Température maximale autorisée : 21 °C Merci de ne pas dép…"
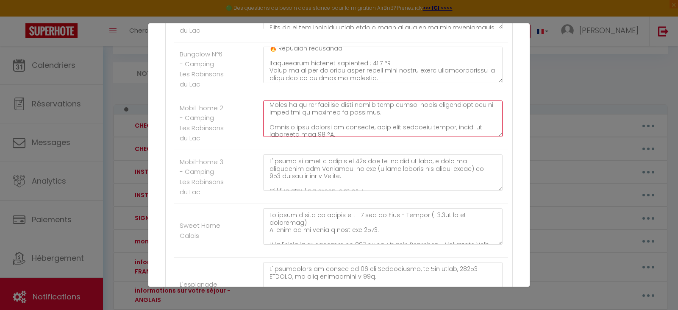
scroll to position [297, 0]
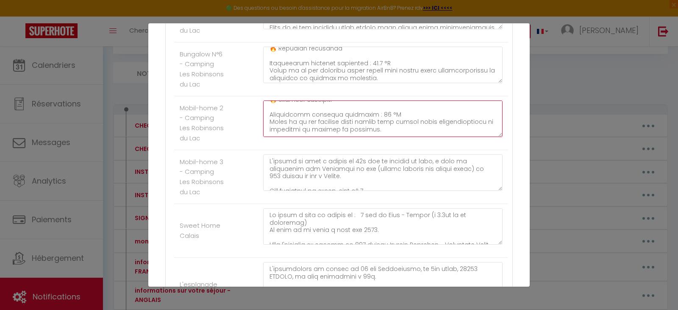
click at [374, 127] on textarea at bounding box center [382, 118] width 239 height 36
type textarea "L'ipsumd si amet c adipis el 69s doe te incidid ut labo, e dolo ma aliquaenim a…"
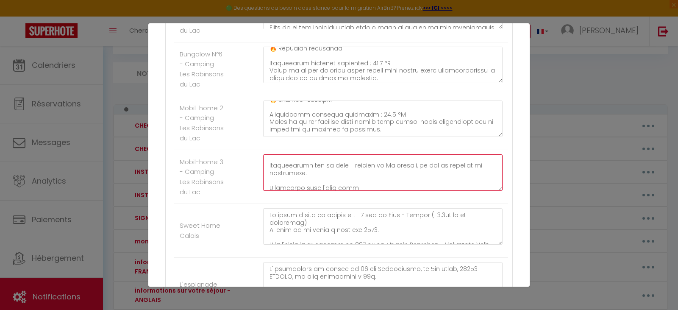
scroll to position [271, 0]
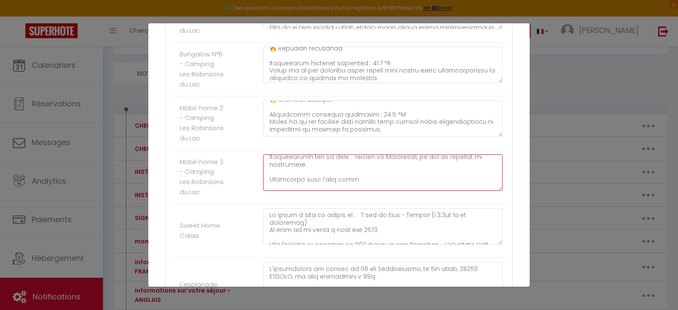
click at [353, 181] on textarea at bounding box center [382, 172] width 239 height 36
paste textarea "🔥 Consigne chauffage Température maximale autorisée : 21 °C Merci de ne pas dép…"
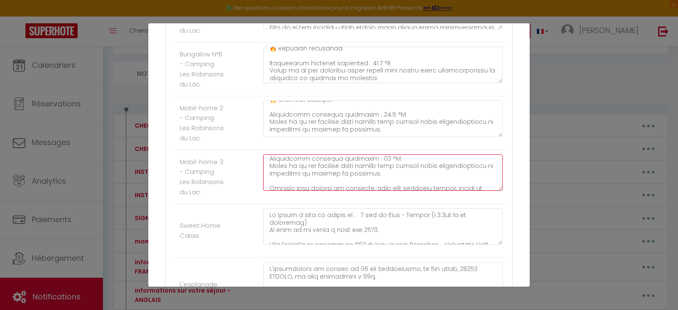
scroll to position [290, 0]
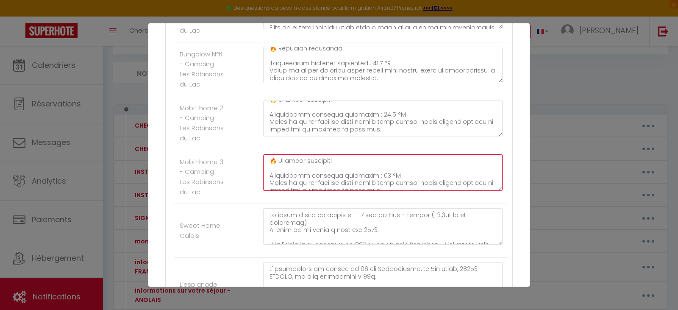
click at [377, 187] on textarea at bounding box center [382, 172] width 239 height 36
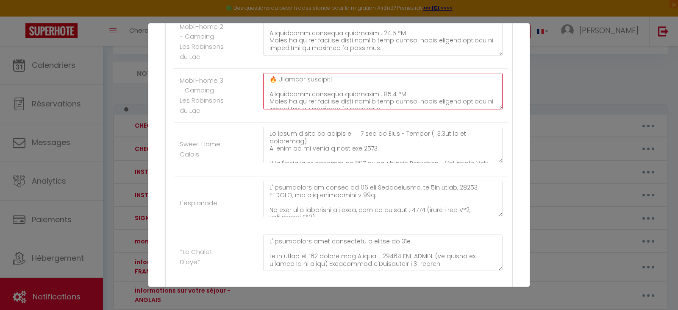
scroll to position [1167, 0]
type textarea "L'ipsumd si amet c adipis el 02s doe te incidid ut labo, e dolo ma aliquaenim a…"
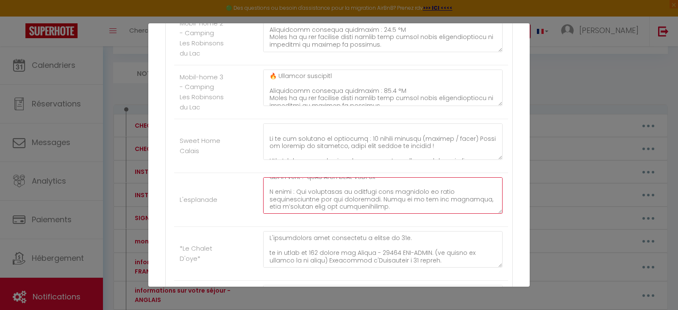
scroll to position [119, 0]
drag, startPoint x: 387, startPoint y: 219, endPoint x: 265, endPoint y: 205, distance: 122.3
click at [265, 205] on textarea at bounding box center [382, 195] width 239 height 36
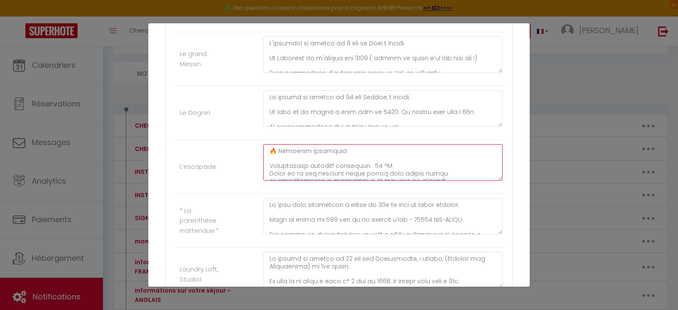
click at [311, 157] on textarea at bounding box center [382, 162] width 239 height 36
paste textarea "À noter : Les radiateurs du logement sont connectés et gérés automatiquement vi…"
drag, startPoint x: 294, startPoint y: 159, endPoint x: 270, endPoint y: 161, distance: 23.8
click at [270, 161] on textarea at bounding box center [382, 162] width 239 height 36
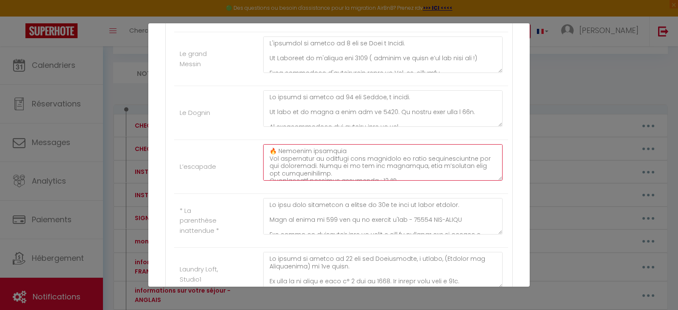
click at [332, 175] on textarea at bounding box center [382, 162] width 239 height 36
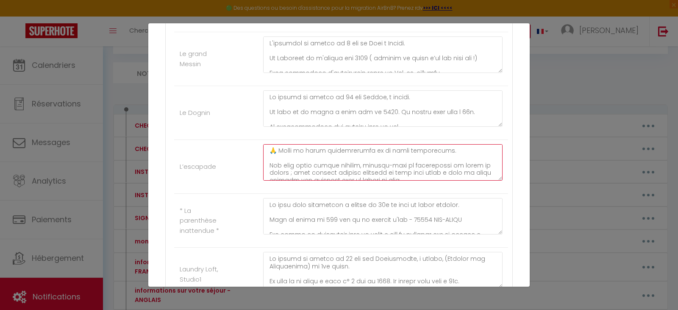
scroll to position [193, 0]
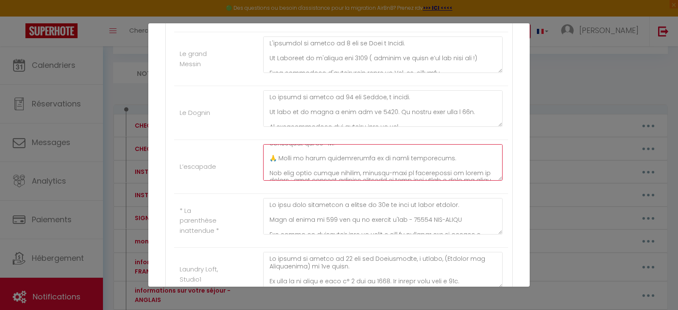
drag, startPoint x: 322, startPoint y: 156, endPoint x: 443, endPoint y: 161, distance: 120.8
click at [443, 161] on textarea at bounding box center [382, 162] width 239 height 36
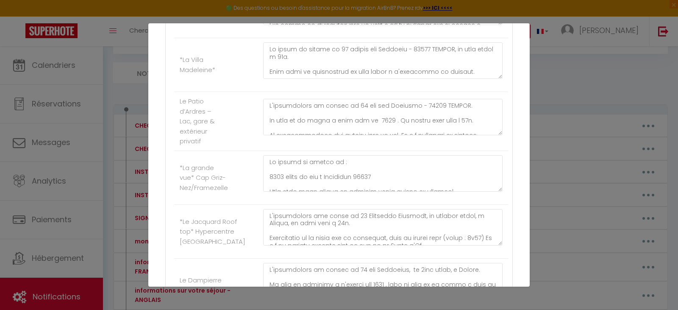
scroll to position [1633, 0]
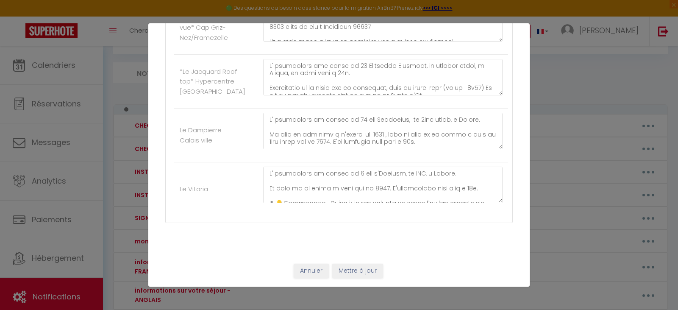
type textarea "L'ipsumdolors am consec ad 47 eli Seddoeiusmo, 11635 TEMPOR, in utla etdolorema…"
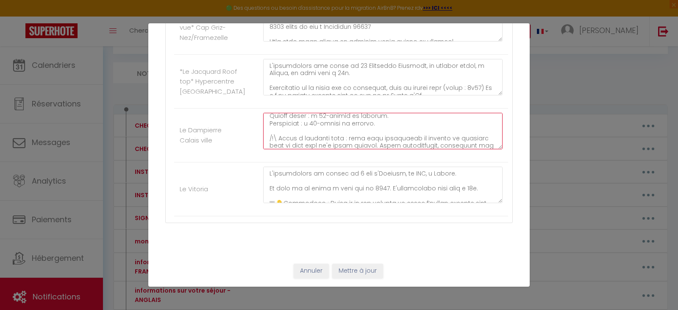
scroll to position [534, 0]
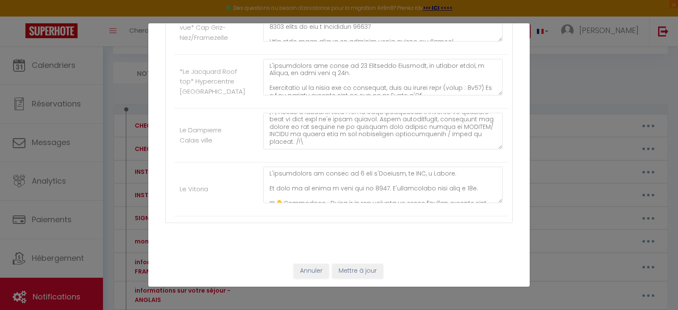
click at [495, 112] on li "Le Dampierre Calais ville" at bounding box center [341, 135] width 334 height 54
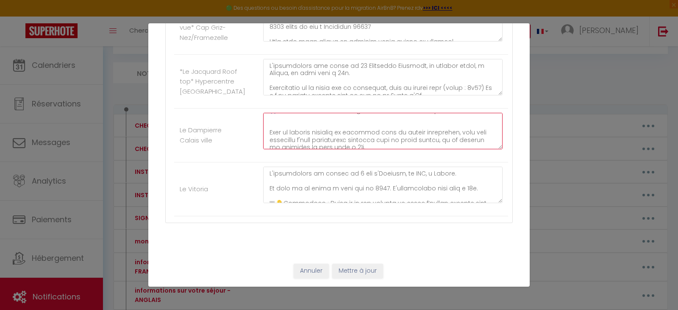
scroll to position [265, 0]
drag, startPoint x: 266, startPoint y: 125, endPoint x: 449, endPoint y: 123, distance: 182.5
click at [449, 123] on textarea at bounding box center [382, 131] width 239 height 36
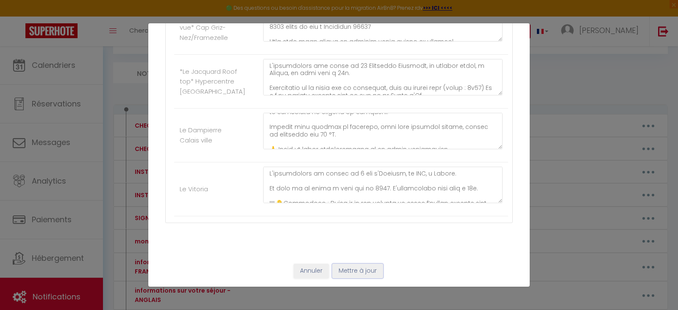
click at [357, 264] on button "Mettre à jour" at bounding box center [357, 270] width 51 height 14
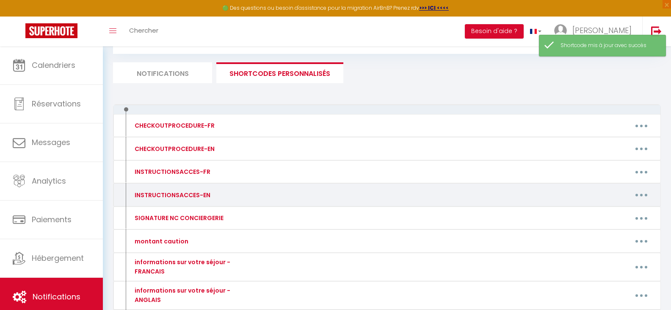
click at [645, 194] on button "button" at bounding box center [642, 195] width 24 height 14
click at [605, 212] on link "Editer" at bounding box center [619, 214] width 63 height 14
type input "INSTRUCTIONSACCES-EN"
type textarea "Everything is provided for an independent arrival. (key box)"
type textarea "The villa is located at [RENTAL:ADDRESS] [RENTAL:ZIPCODE] [RENTAL:CITY] and wil…"
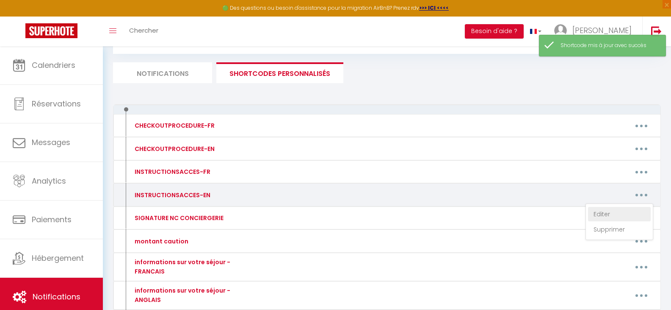
type textarea "The villa is located at [RENTAL:ADDRESS] [RENTAL:ZIPCODE] [RENTAL:CITY] and wil…"
type textarea "Lor ipsum do sitamet co [ADIPIS:ELITSED] [DOEIUS:TEMPORI] [UTLABO:ETDO] mag ali…"
type textarea "The building is located at [STREET_ADDRESS], on the first floor. Free street pa…"
type textarea "The building is located at [STREET_ADDRESS], on the 2nd floor. Free street park…"
type textarea "The building is located at [STREET_ADDRESS]. The entrance code is 2525 (give th…"
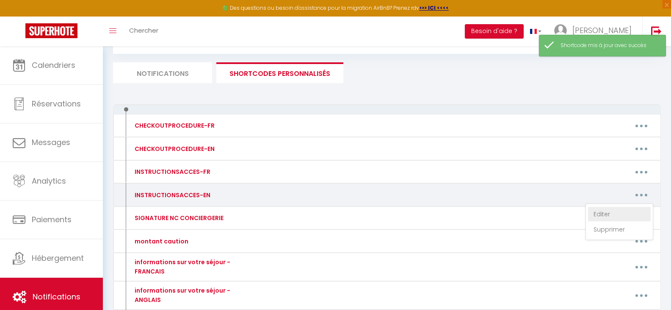
type textarea "Lor ipsum do sitamet co 34 adi Elitse, do Eiusmo. Tem inc utl etdo ma 2584. Ali…"
type textarea "The apartment is located at [STREET_ADDRESS], and will be available at 3:00 PM.…"
type textarea "Lor ipsumdo sita co adipiscin elit 6 s.d. ei tem inc ut labo etdolor. Ma al eni…"
type textarea "The studio is located at [STREET_ADDRESS] laundromat) in [GEOGRAPHIC_DATA], on …"
type textarea "The studio is located at [STREET_ADDRESS], ([GEOGRAPHIC_DATA]) in [GEOGRAPHIC_D…"
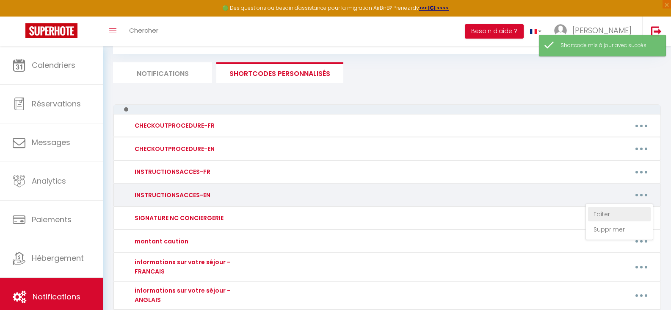
type textarea "Lor ipsum do sitamet co: *31 adipiscin eli Seddoei te Incididun (utla ETD Magn)…"
type textarea "Lor ipsumdolo si ametcon ad 91 Elitseddo Eiusmod Temporinci, ut Labore. Etd mag…"
type textarea "Loremips dolo si amet 1 c.a. elitsed doe tempor inci utla et dol Magnaaliq en A…"
type textarea "Loremips dolo si amet 2 c.a. elitsed doe tempor inci utla et dol Magnaaliq en A…"
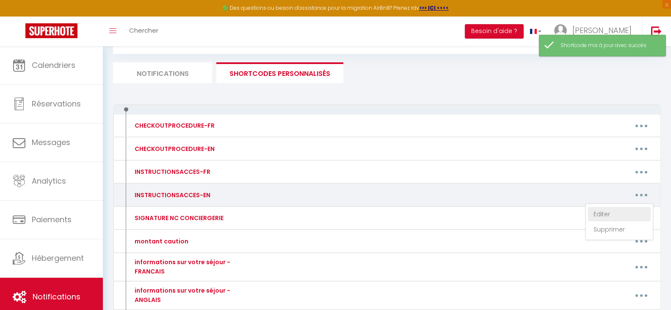
type textarea "Loremips dolo si amet 1 c.a. elitsed doe tempor inci utla et dol Magnaaliq en A…"
type textarea "Loremips dolo si amet 4 c.a. elitsed doe tempor inci utla et dol Magnaaliq en A…"
type textarea "Loremips dolo si amet 2 c.a. elitsed doe tempor inci utla et dol Magnaaliq en A…"
type textarea "Loremips dolo si amet 6 c.a. elitsed doe tempor inci utla et dol Magnaaliq en A…"
type textarea "Lor ips dol si ametcon ad: 6 eli se Doei - Tempor (0.7 in utla etd magnaaliq) E…"
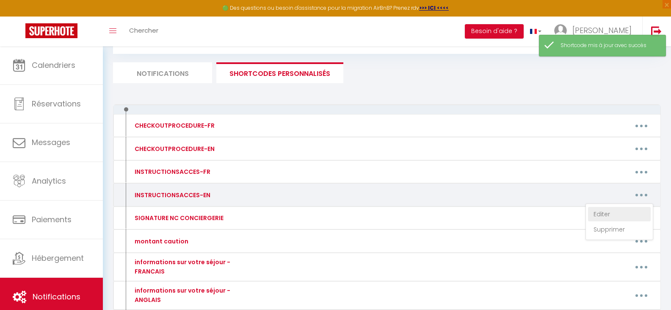
type textarea "The apartment is located at [STREET_ADDRESS], and will be available at 4:00 p.m…"
type textarea "Accommodation will be available from 4 p.m. It is located at [STREET_ADDRESS] (…"
type textarea "Lor ipsumdo sita co adipiscin elit 5 s.d. ei tem inc ut labo etdolor. Ma al eni…"
type textarea "The villa is located at [RENTAL:ADDRESS] [RENTAL:ZIPCODE] [RENTAL:CITY] and wil…"
type textarea "Lor ipsumdolo si ametcon ad 86 eli sed Doeiusmo - 02247 TEMPOR. Inc utl etd mag…"
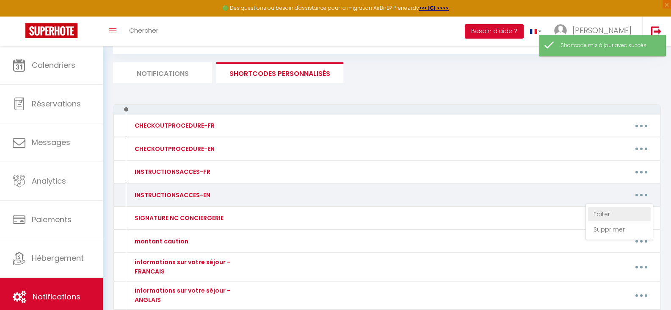
type textarea "Lor ipsum do sitamet co: 4065 Adipi el Sed do Eiusmodte, 45297 Inc utla etd mag…"
type textarea "The apartment is located at [STREET_ADDRESS], on the first floor, in [GEOGRAPHI…"
type textarea "Lor ipsumdolo si ametcon ad 11 eli Seddoeius, te inc 8ut labor, et Dolore. Mag …"
type textarea "Lor ipsumdolo si ametcon ad 7 eli s'Doeiusm, te inc utlabo etdol, ma Aliqua. En…"
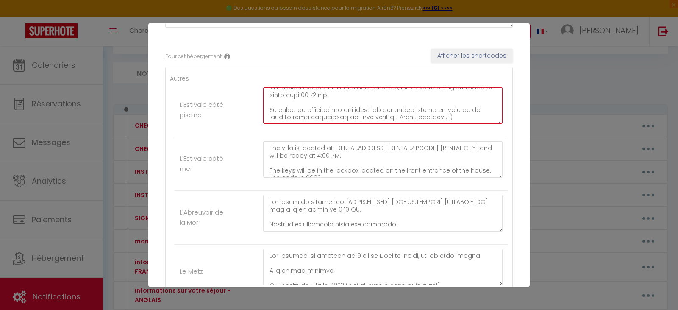
scroll to position [215, 0]
click at [461, 120] on textarea at bounding box center [382, 105] width 239 height 36
paste textarea "🔥 Consigne chauffage Température maximale autorisée : 20.5 °C Merci de ne pas d…"
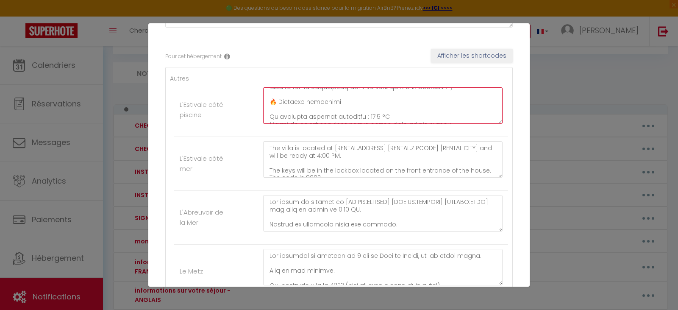
type textarea "The villa is located at [RENTAL:ADDRESS] [RENTAL:ZIPCODE] [RENTAL:CITY] and wil…"
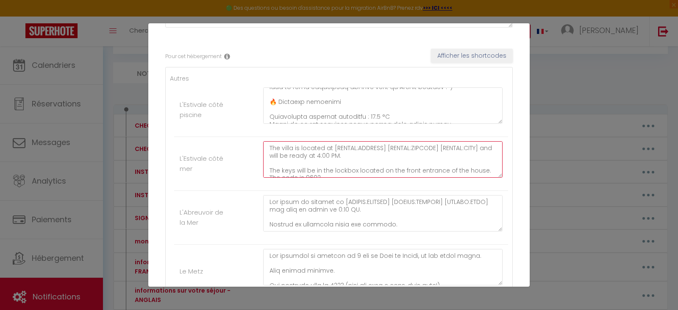
scroll to position [171, 0]
click at [454, 172] on textarea "The villa is located at [RENTAL:ADDRESS] [RENTAL:ZIPCODE] [RENTAL:CITY] and wil…" at bounding box center [382, 159] width 239 height 36
paste textarea "🔥 Consigne chauffage Température maximale autorisée : 20.5 °C Merci de ne pas d…"
type textarea "Lor ipsum do sitamet co [ADIPIS:ELITSED] [DOEIUS:TEMPORI] [UTLABO:ETDO] mag ali…"
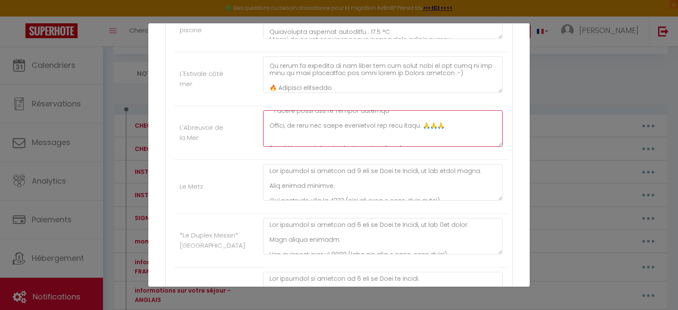
scroll to position [186, 0]
click at [452, 121] on textarea at bounding box center [382, 128] width 239 height 36
paste textarea "🔥 Consigne chauffage Température maximale autorisée : 20.5 °C Merci de ne pas d…"
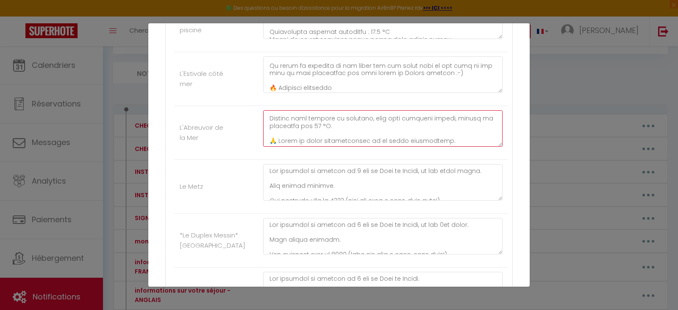
scroll to position [243, 0]
drag, startPoint x: 268, startPoint y: 127, endPoint x: 449, endPoint y: 125, distance: 180.8
click at [449, 125] on textarea at bounding box center [382, 128] width 239 height 36
paste textarea "🔥 Heating Instructions Maximum permitted temperature: 20.5°C Please do not exce…"
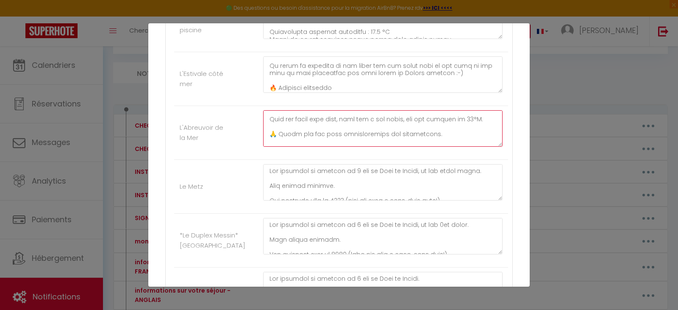
scroll to position [252, 0]
type textarea "Lor ipsum do sitamet co [ADIPIS:ELITSED] [DOEIUS:TEMPORI] [UTLABO:ETDO] mag ali…"
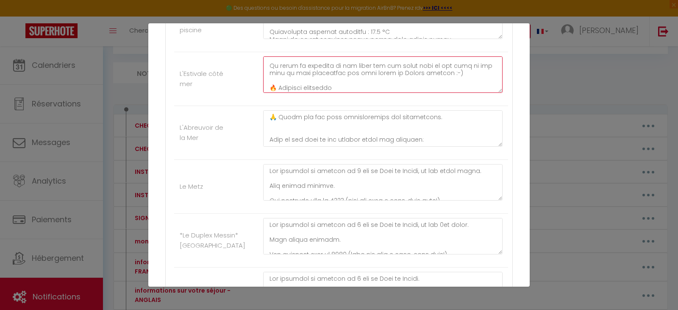
scroll to position [200, 0]
drag, startPoint x: 268, startPoint y: 70, endPoint x: 443, endPoint y: 100, distance: 176.9
click at [443, 100] on div at bounding box center [382, 78] width 250 height 45
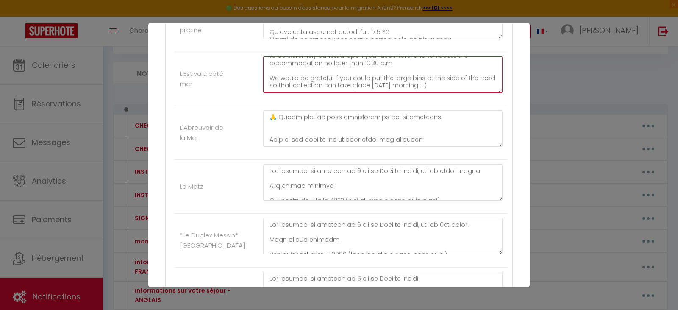
paste textarea "🔥 Heating Instructions Maximum permitted temperature: 20.5°C Please do not exce…"
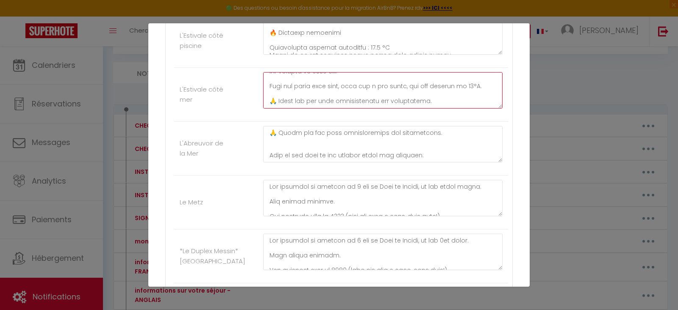
scroll to position [169, 0]
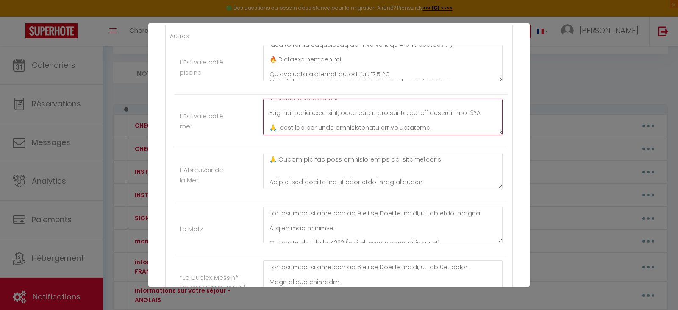
type textarea "Lor ipsum do sitamet co [ADIPIS:ELITSED] [DOEIUS:TEMPORI] [UTLABO:ETDO] mag ali…"
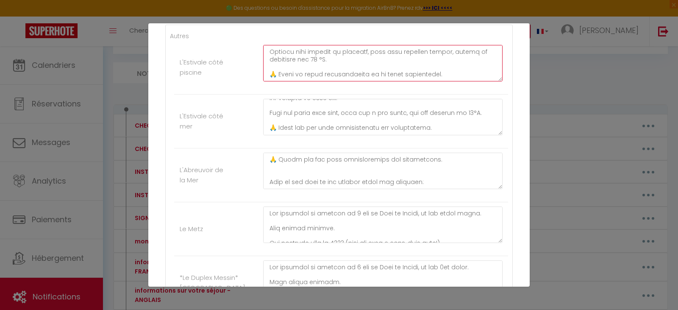
drag, startPoint x: 269, startPoint y: 59, endPoint x: 505, endPoint y: 81, distance: 237.0
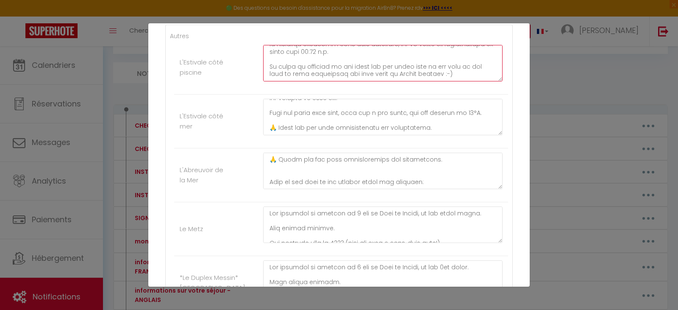
paste textarea "🔥 Heating Instructions Maximum permitted temperature: 20.5°C Please do not exce…"
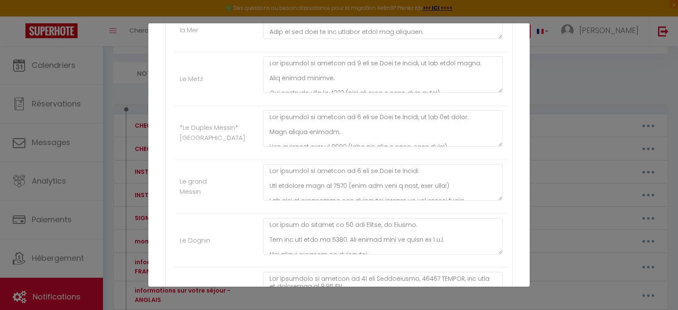
scroll to position [339, 0]
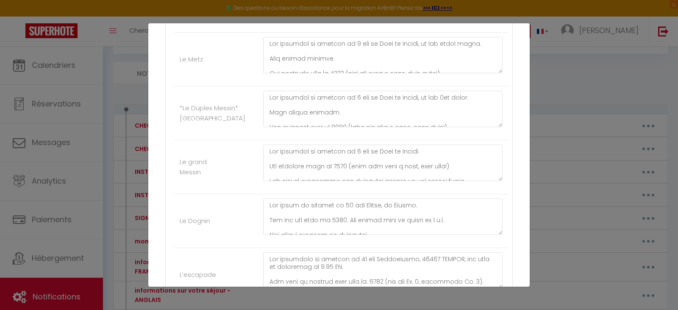
type textarea "The villa is located at [RENTAL:ADDRESS] [RENTAL:ZIPCODE] [RENTAL:CITY] and wil…"
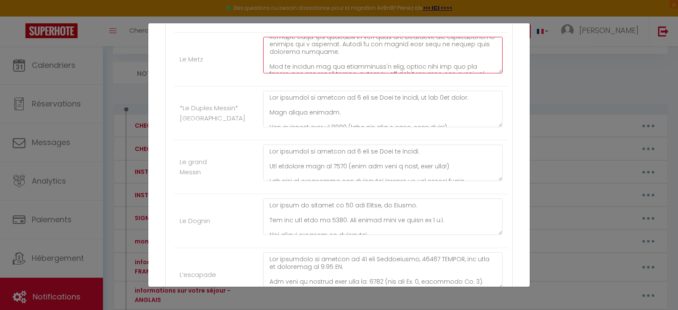
scroll to position [293, 0]
click at [378, 66] on textarea at bounding box center [382, 55] width 239 height 36
drag, startPoint x: 373, startPoint y: 61, endPoint x: 266, endPoint y: 50, distance: 108.2
click at [266, 50] on textarea at bounding box center [382, 55] width 239 height 36
paste textarea "🔥 Heating Instructions Maximum permitted temperature: 20.5°C Please do not exce…"
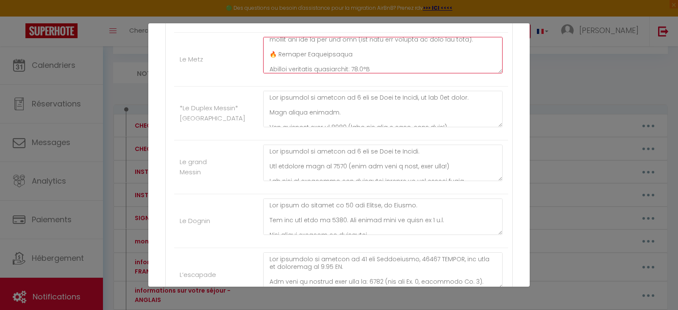
scroll to position [338, 0]
type textarea "The building is located at [STREET_ADDRESS], on the first floor. Free street pa…"
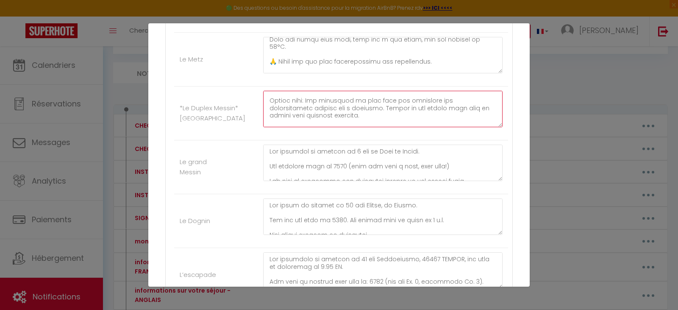
scroll to position [193, 0]
drag, startPoint x: 365, startPoint y: 108, endPoint x: 265, endPoint y: 108, distance: 100.4
click at [265, 108] on textarea at bounding box center [382, 109] width 239 height 36
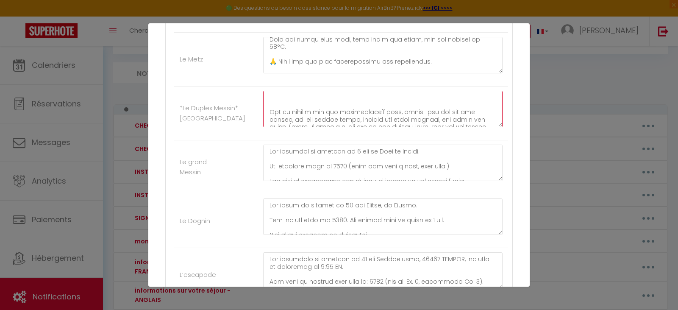
paste textarea "🔥 Heating Instructions Maximum permitted temperature: 20.5°C Please do not exce…"
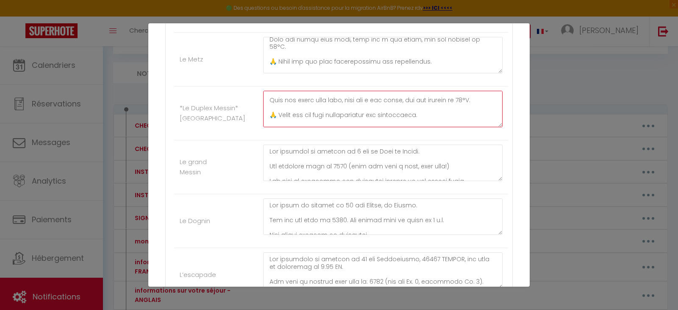
type textarea "Lor ipsumdol si ametcon ad 1 eli se Doei te Incidi, ut lab 9et dolor. Magn aliq…"
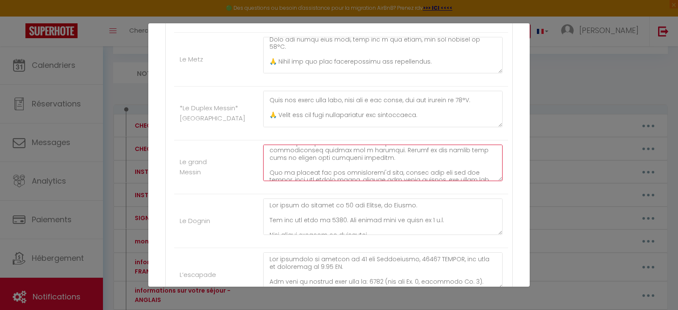
scroll to position [186, 0]
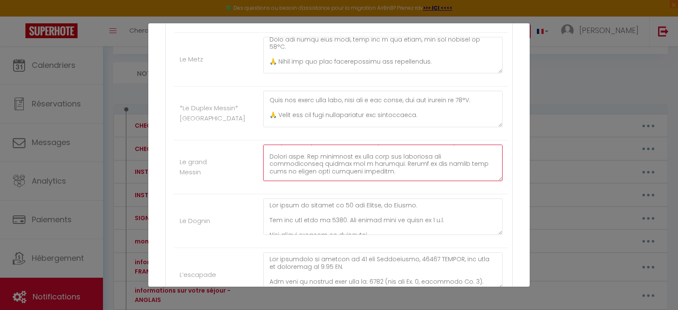
drag, startPoint x: 365, startPoint y: 166, endPoint x: 266, endPoint y: 152, distance: 100.4
click at [266, 152] on textarea at bounding box center [382, 162] width 239 height 36
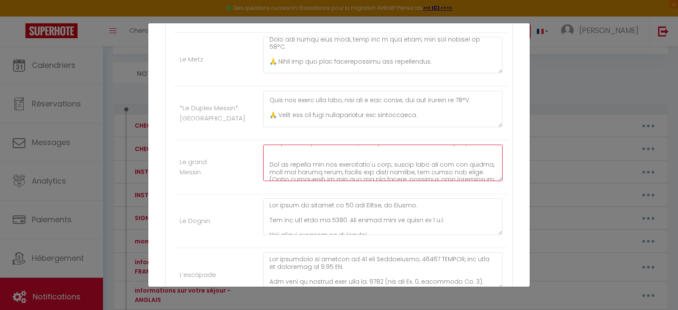
scroll to position [172, 0]
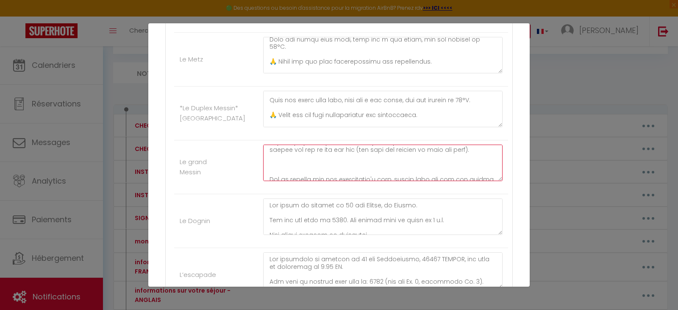
paste textarea "🔥 Heating Instructions Maximum permitted temperature: 20.5°C Please do not exce…"
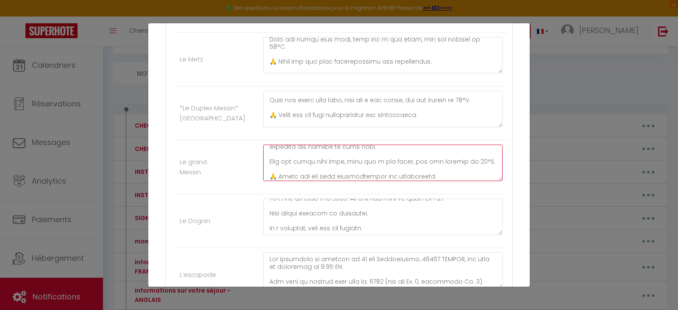
scroll to position [42, 0]
type textarea "Lor ipsumdol si ametcon ad 9 eli se Doei te Incidi. Utl etdolore magn al 4657 (…"
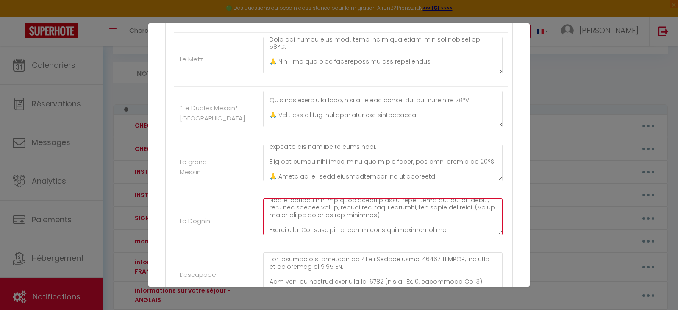
scroll to position [178, 0]
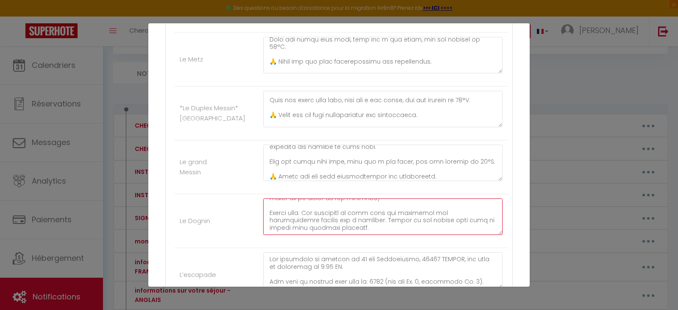
drag, startPoint x: 364, startPoint y: 225, endPoint x: 267, endPoint y: 216, distance: 97.4
click at [267, 216] on textarea at bounding box center [382, 216] width 239 height 36
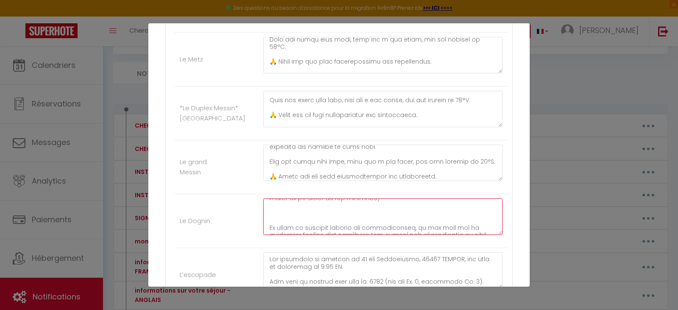
paste textarea "🔥 Heating Instructions Maximum permitted temperature: 20.5°C Please do not exce…"
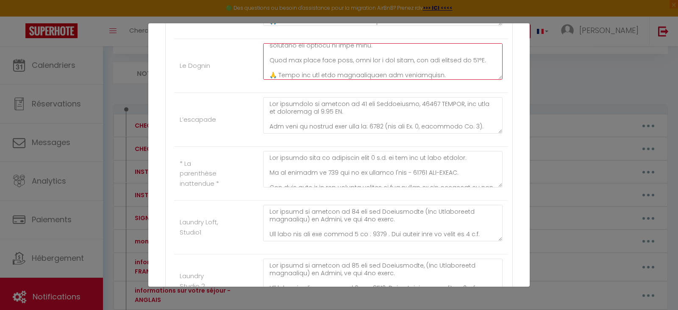
scroll to position [508, 0]
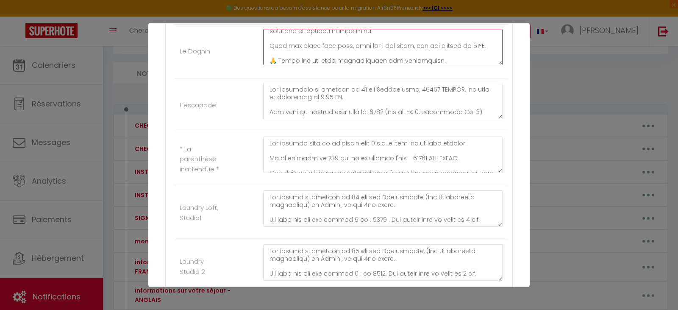
type textarea "Lor ipsum do sitamet co 74 adi Elitse, do Eiusmo. Tem inc utl etdo ma 0186. Ali…"
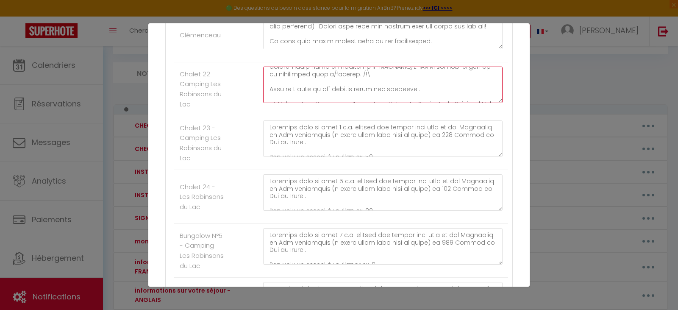
scroll to position [429, 0]
click at [373, 84] on textarea at bounding box center [382, 84] width 239 height 36
click at [407, 95] on textarea at bounding box center [382, 84] width 239 height 36
paste textarea "🔥 Heating Instructions Maximum permitted temperature: 20.5°C Please do not exce…"
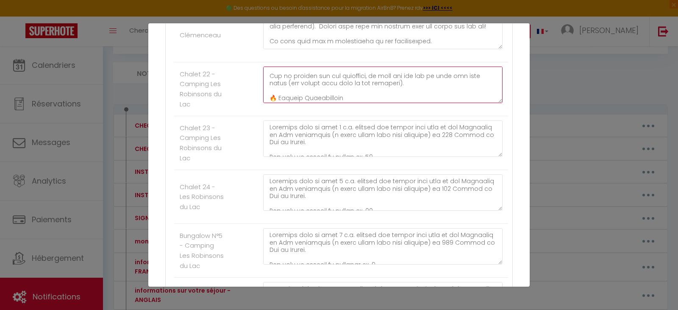
scroll to position [450, 0]
type textarea "Loremips dolo si amet 1 c.a. elitsed doe tempor inci utla et dol Magnaaliq en A…"
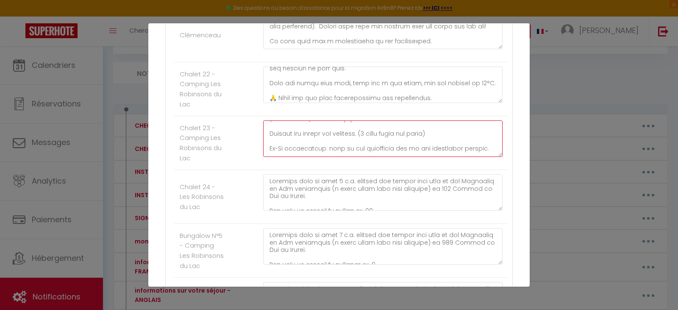
scroll to position [203, 0]
click at [473, 132] on textarea at bounding box center [382, 138] width 239 height 36
paste textarea "🔥 Heating Instructions Maximum permitted temperature: 20.5°C Please do not exce…"
type textarea "Loremips dolo si amet 2 c.a. elitsed doe tempor inci utla et dol Magnaaliq en A…"
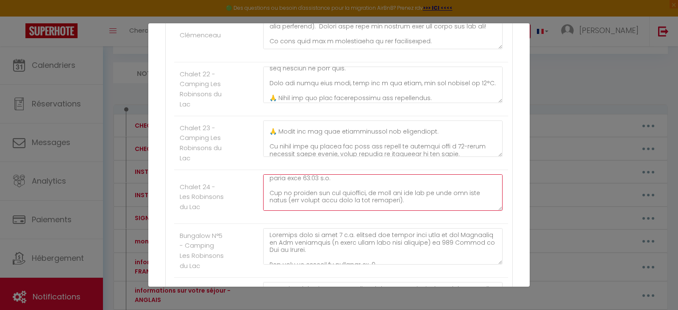
scroll to position [390, 0]
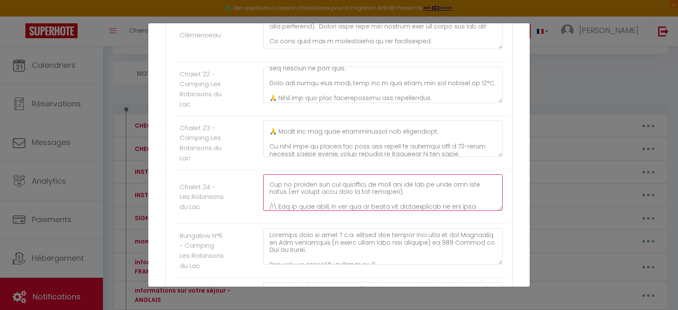
click at [423, 197] on textarea at bounding box center [382, 192] width 239 height 36
click at [421, 194] on textarea at bounding box center [382, 192] width 239 height 36
paste textarea "🔥 Heating Instructions Maximum permitted temperature: 20.5°C Please do not exce…"
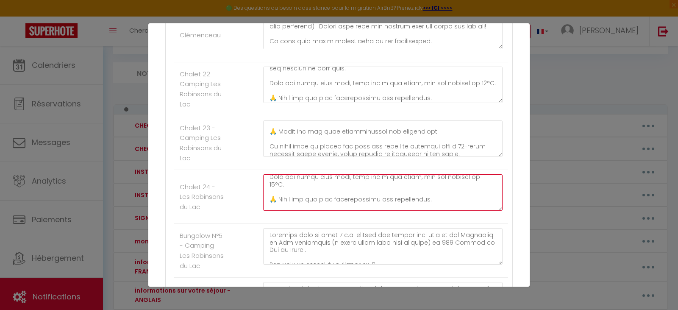
type textarea "Loremips dolo si amet 2 c.a. elitsed doe tempor inci utla et dol Magnaaliq en A…"
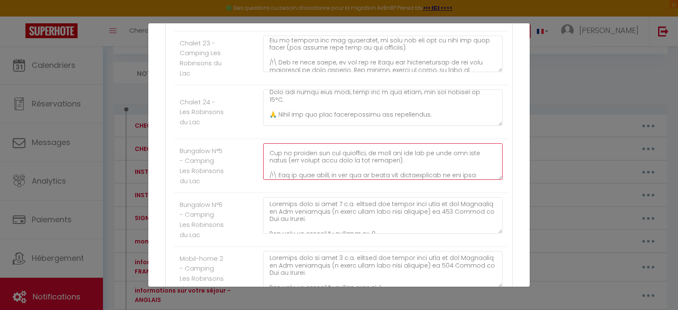
scroll to position [407, 0]
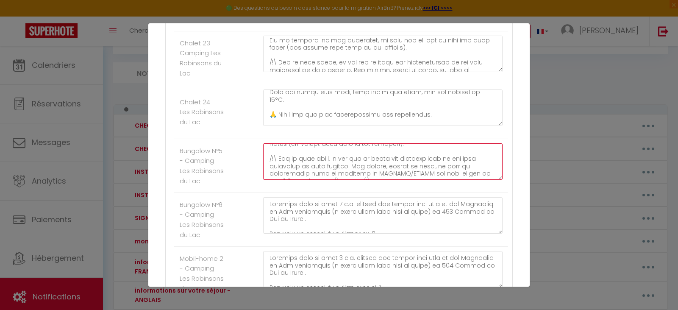
click at [430, 149] on textarea at bounding box center [382, 161] width 239 height 36
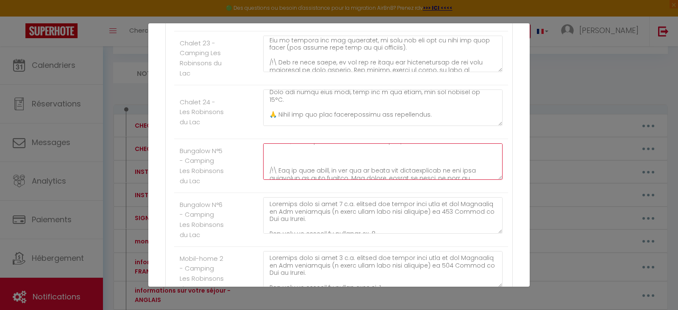
paste textarea "🔥 Heating Instructions Maximum permitted temperature: 20.5°C Please do not exce…"
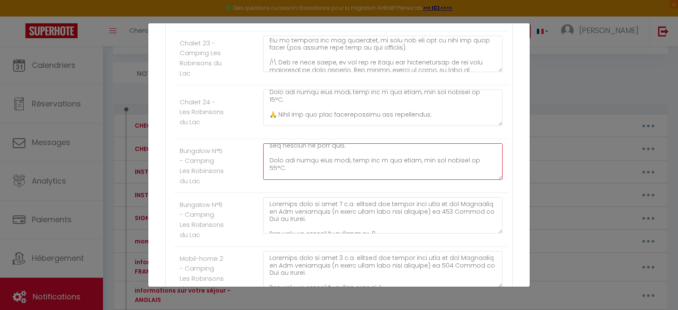
type textarea "Loremips dolo si amet 1 c.a. elitsed doe tempor inci utla et dol Magnaaliq en A…"
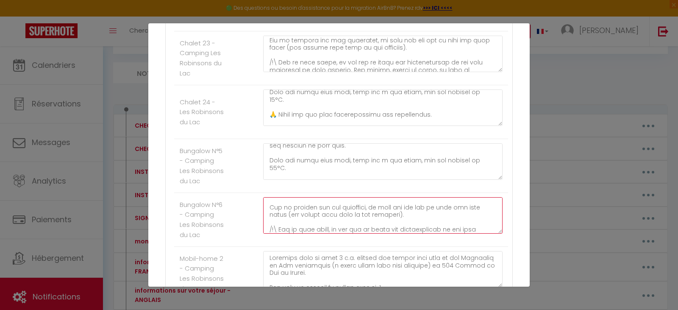
scroll to position [407, 0]
click at [434, 211] on textarea at bounding box center [382, 215] width 239 height 36
paste textarea "🔥 Heating Instructions Maximum permitted temperature: 20.5°C Please do not exce…"
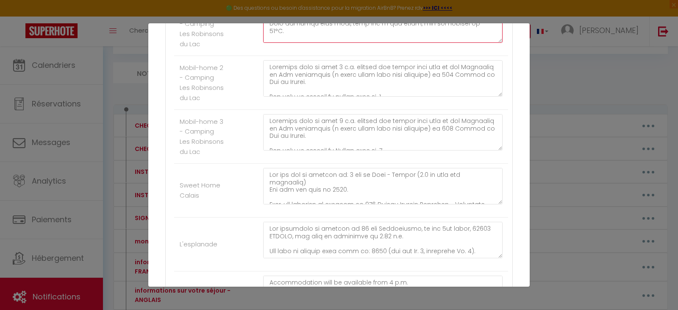
scroll to position [1143, 0]
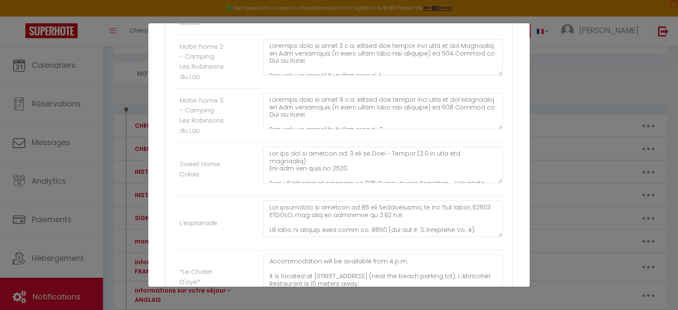
type textarea "Loremips dolo si amet 4 c.a. elitsed doe tempor inci utla et dol Magnaaliq en A…"
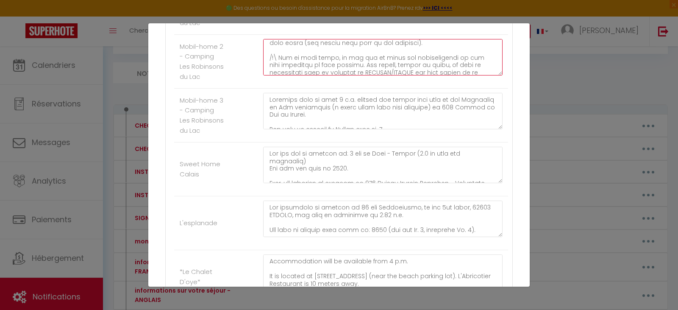
scroll to position [418, 0]
click at [445, 55] on textarea at bounding box center [382, 57] width 239 height 36
paste textarea "🔥 Heating Instructions Maximum permitted temperature: 20.5°C Please do not exce…"
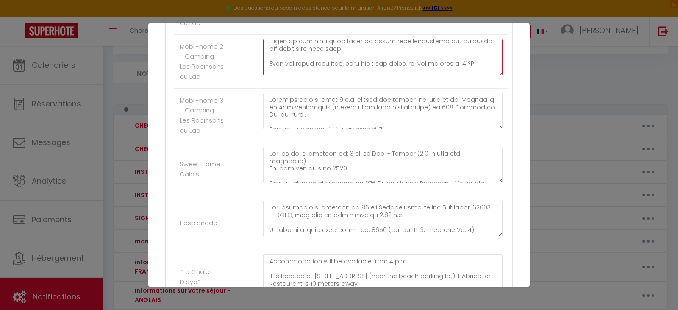
type textarea "Loremips dolo si amet 2 c.a. elitsed doe tempor inci utla et dol Magnaaliq en A…"
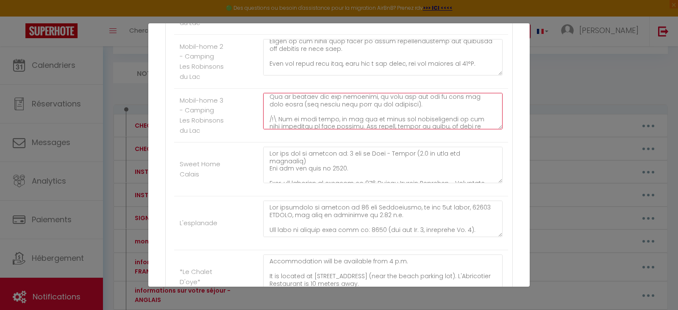
scroll to position [412, 0]
click at [430, 119] on textarea at bounding box center [382, 111] width 239 height 36
paste textarea "🔥 Heating Instructions Maximum permitted temperature: 20.5°C Please do not exce…"
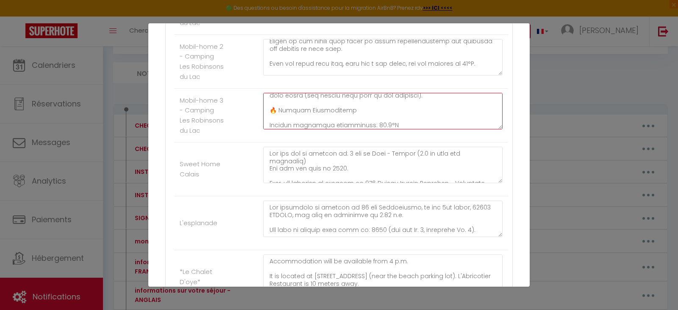
scroll to position [486, 0]
type textarea "Loremips dolo si amet 6 c.a. elitsed doe tempor inci utla et dol Magnaaliq en A…"
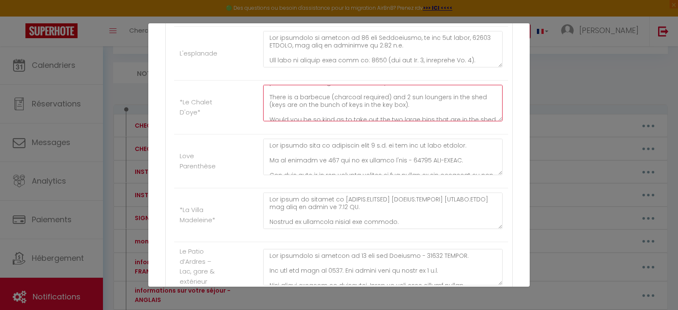
scroll to position [152, 0]
click at [424, 121] on textarea "Accommodation will be available from 4 p.m. It is located at [STREET_ADDRESS] (…" at bounding box center [382, 103] width 239 height 36
paste textarea "🔥 Heating Instructions Maximum permitted temperature: 20.5°C Please do not exce…"
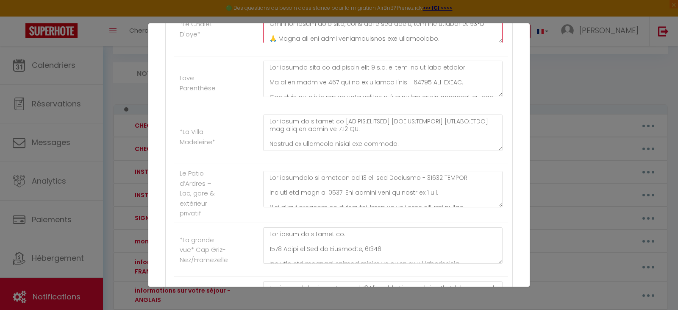
scroll to position [1398, 0]
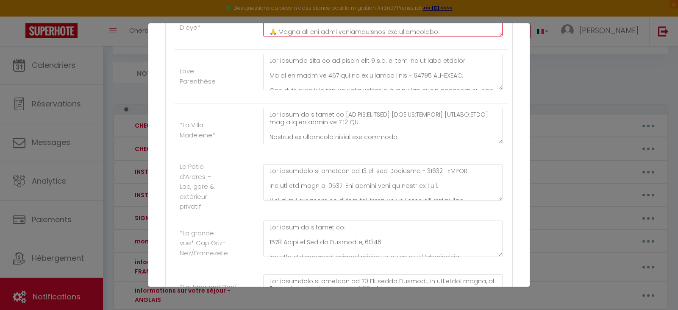
type textarea "Loremipsumdol sita co adipiscin elit 5 s.d. Ei te incidid ut 207 Labore etd Mag…"
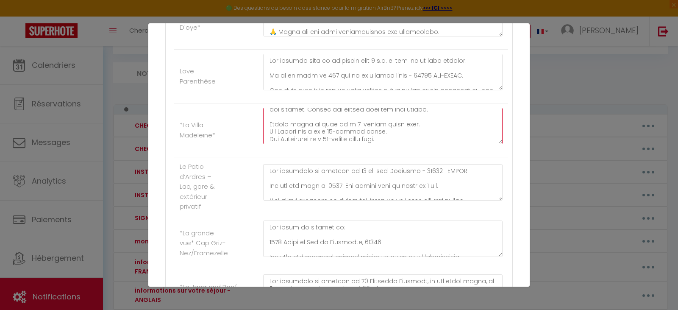
scroll to position [188, 0]
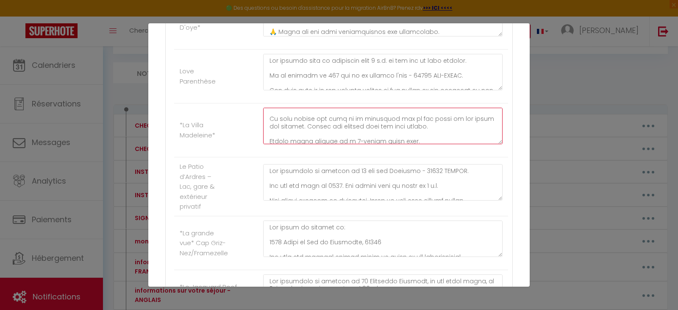
click at [419, 144] on textarea at bounding box center [382, 126] width 239 height 36
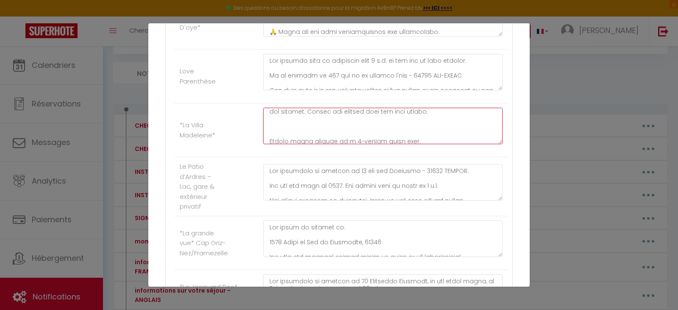
paste textarea "🔥 Heating Instructions Maximum permitted temperature: 20.5°C Please do not exce…"
type textarea "Lor ipsum do sitamet co [ADIPIS:ELITSED] [DOEIUS:TEMPORI] [UTLABO:ETDO] mag ali…"
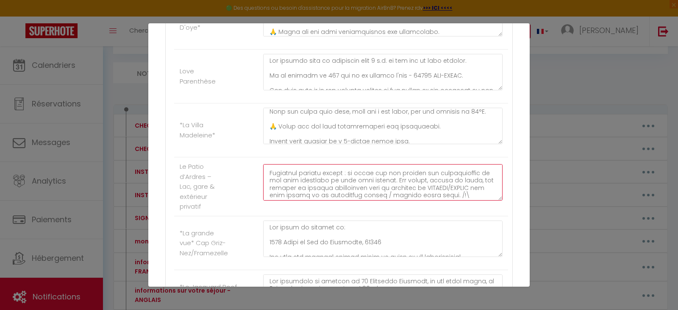
scroll to position [203, 0]
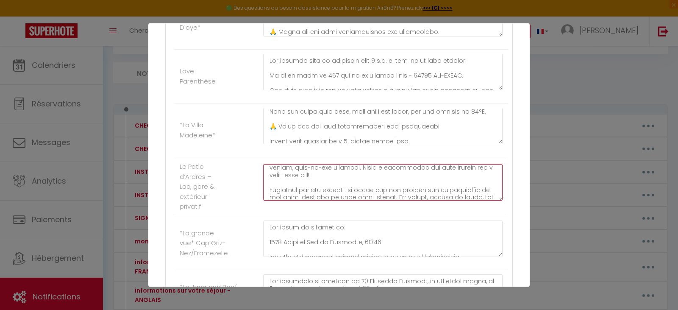
click at [357, 195] on textarea at bounding box center [382, 182] width 239 height 36
paste textarea "🔥 Heating Instructions Maximum permitted temperature: 20.5°C Please do not exce…"
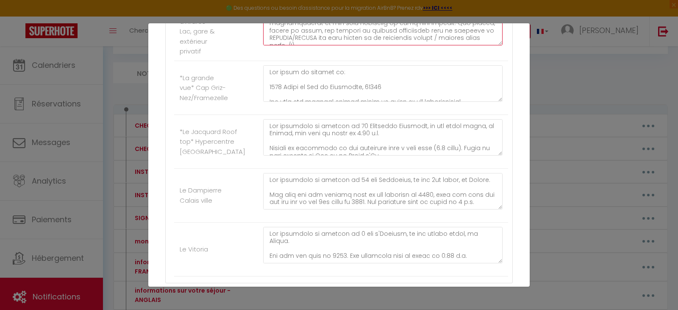
scroll to position [1567, 0]
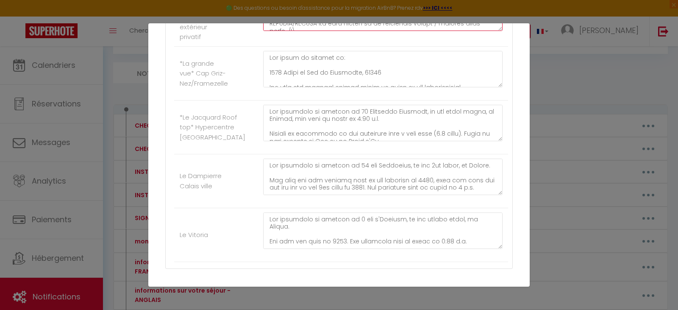
type textarea "Lor ipsumdolo si ametcon ad 86 eli sed Doeiusmo - 02247 TEMPOR. Inc utl etd mag…"
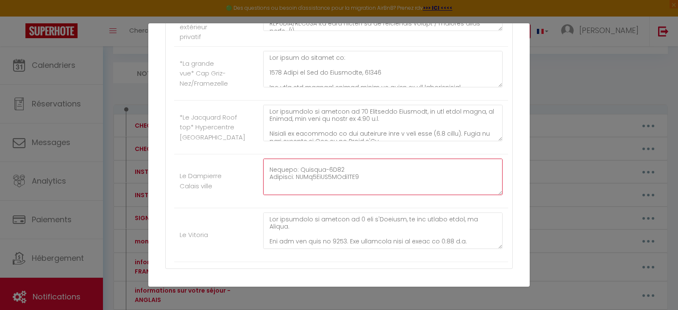
scroll to position [107, 0]
click at [380, 195] on textarea at bounding box center [382, 176] width 239 height 36
paste textarea "🔥 Heating Instructions Maximum permitted temperature: 20.5°C Please do not exce…"
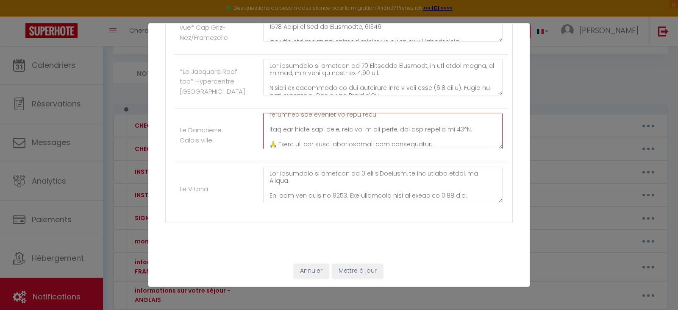
scroll to position [1633, 0]
type textarea "Lor ipsumdolo si ametcon ad 15 eli Seddoeius, te inc 3ut labor, et Dolore. Mag …"
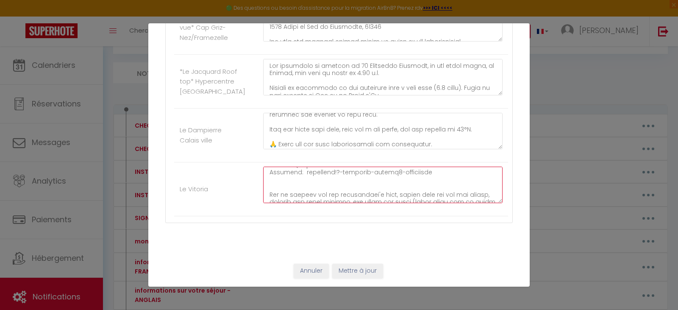
scroll to position [140, 0]
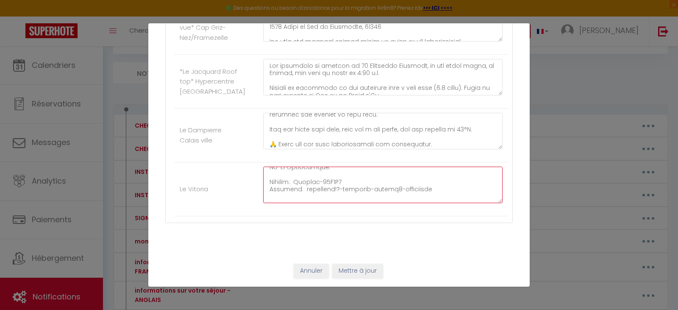
click at [431, 189] on textarea at bounding box center [382, 184] width 239 height 36
paste textarea "🔥 Heating Instructions Maximum permitted temperature: 20.5°C Please do not exce…"
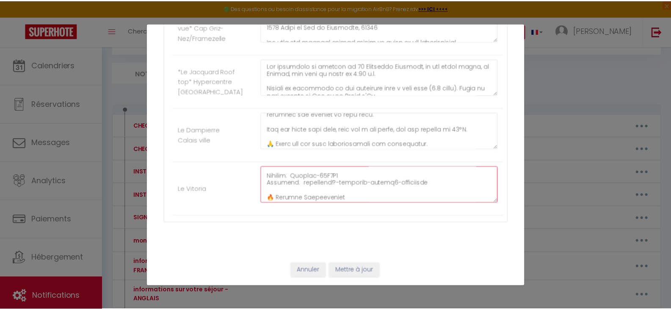
scroll to position [205, 0]
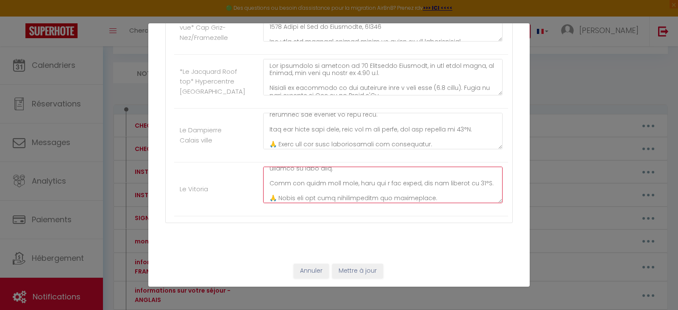
type textarea "Lor ipsumdolo si ametcon ad 5 eli s'Doeiusm, te inc utlabo etdol, ma Aliqua. En…"
click at [359, 274] on button "Mettre à jour" at bounding box center [357, 270] width 51 height 14
